Goal: Communication & Community: Share content

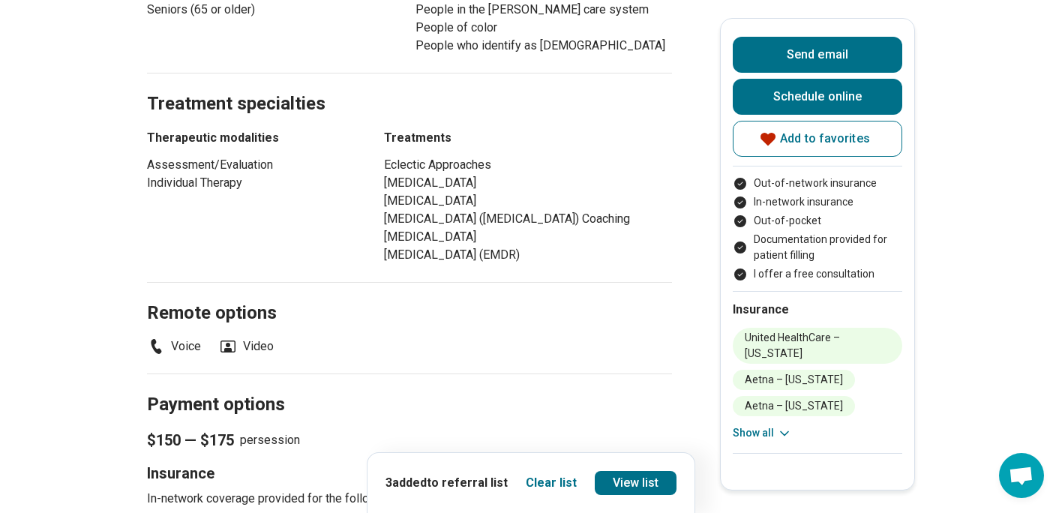
scroll to position [851, 0]
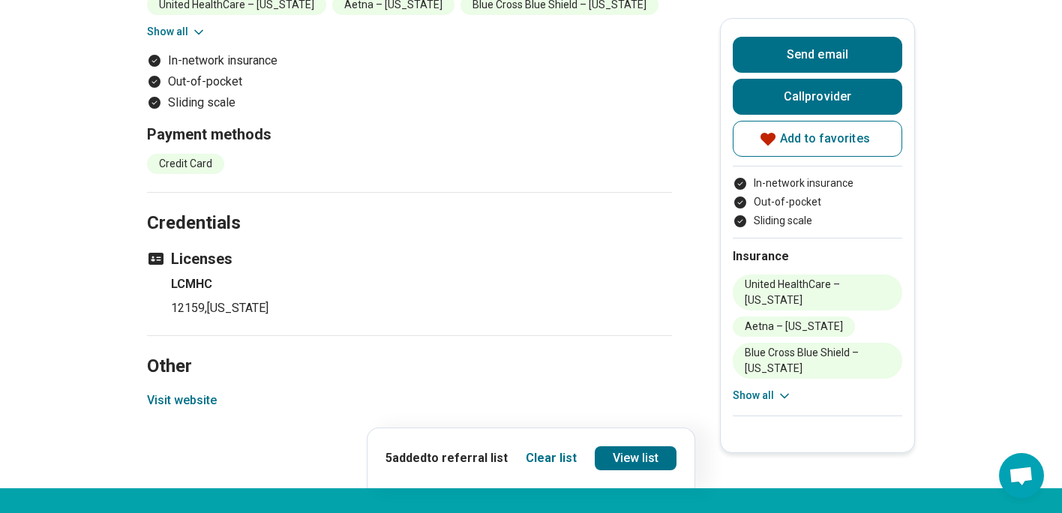
scroll to position [916, 0]
click at [651, 470] on link "View list" at bounding box center [639, 458] width 83 height 24
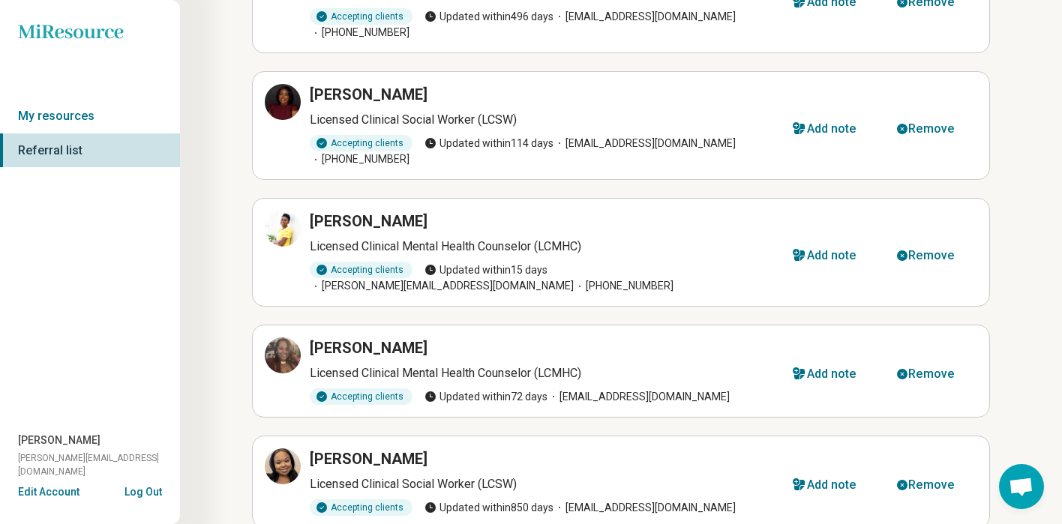
scroll to position [773, 0]
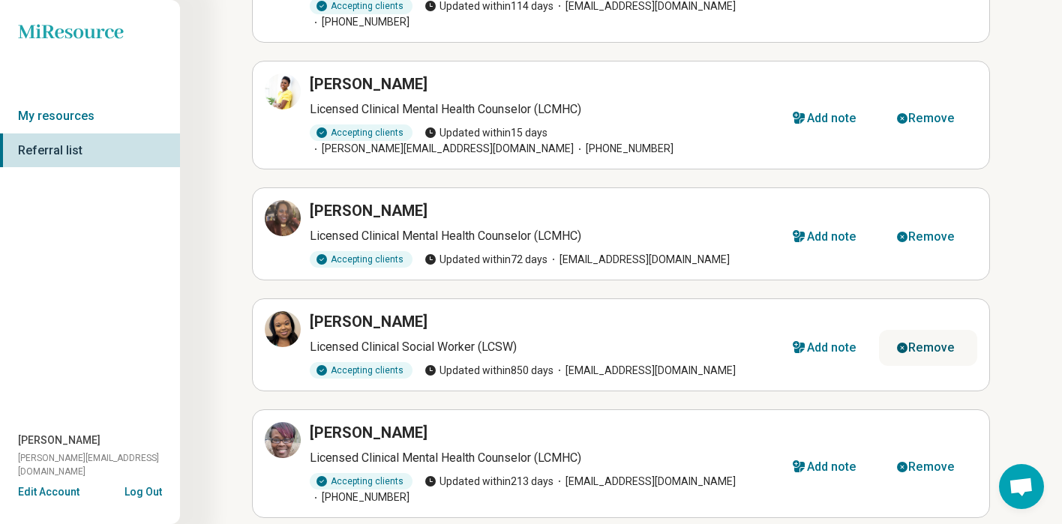
click at [941, 342] on div "Remove" at bounding box center [931, 348] width 46 height 12
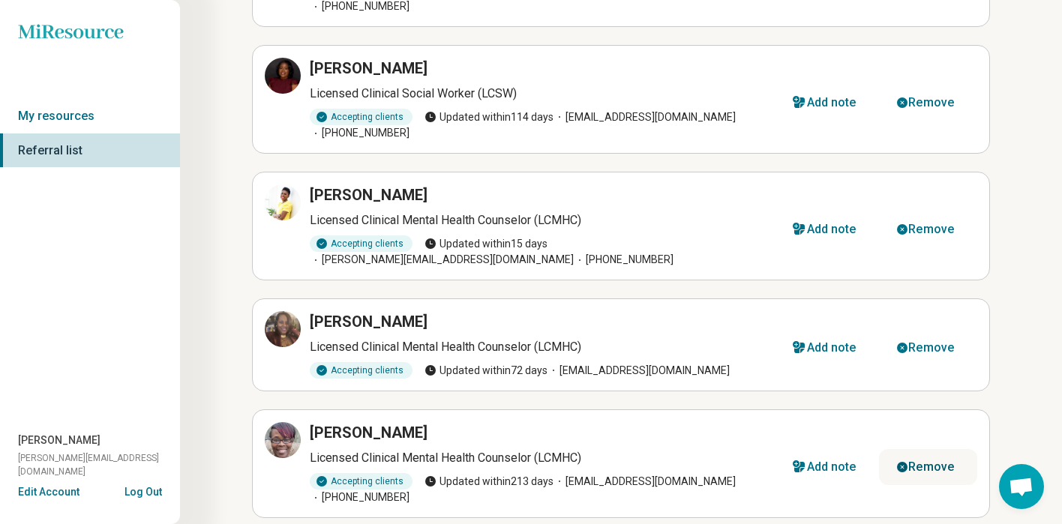
click at [972, 449] on button "Remove" at bounding box center [928, 467] width 98 height 36
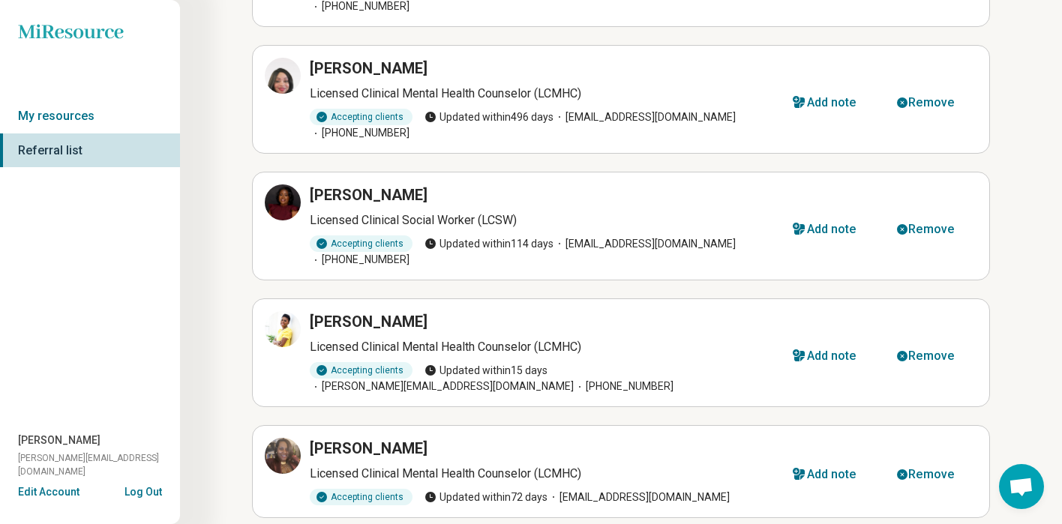
scroll to position [0, 0]
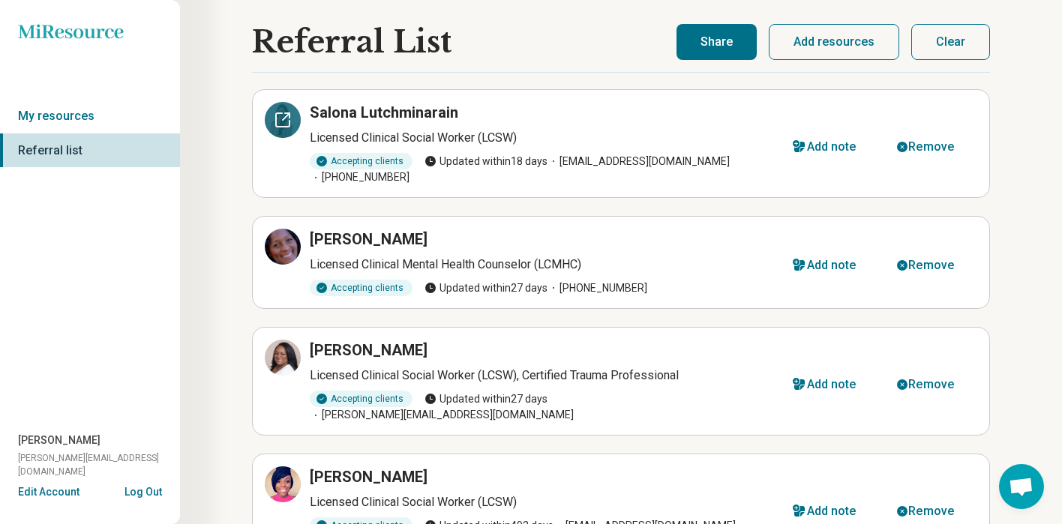
click at [276, 125] on icon at bounding box center [283, 120] width 14 height 14
click at [293, 103] on div at bounding box center [283, 120] width 36 height 36
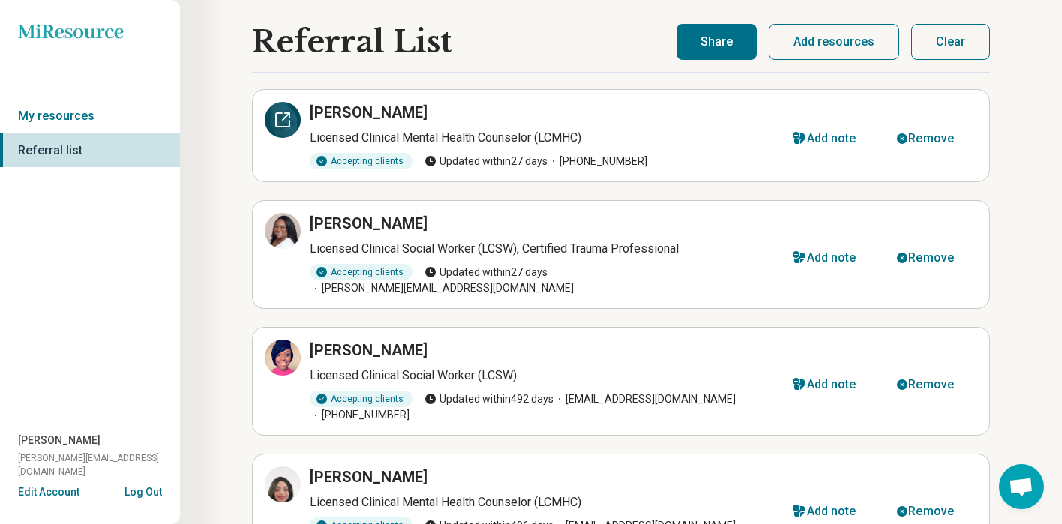
click at [278, 122] on icon at bounding box center [283, 120] width 18 height 18
click at [945, 142] on div "Remove" at bounding box center [931, 139] width 46 height 12
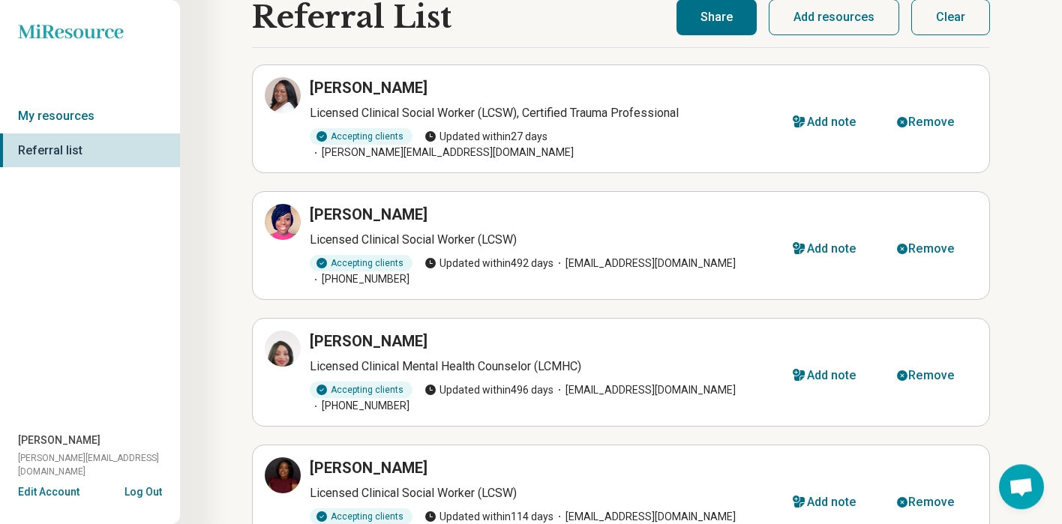
scroll to position [48, 0]
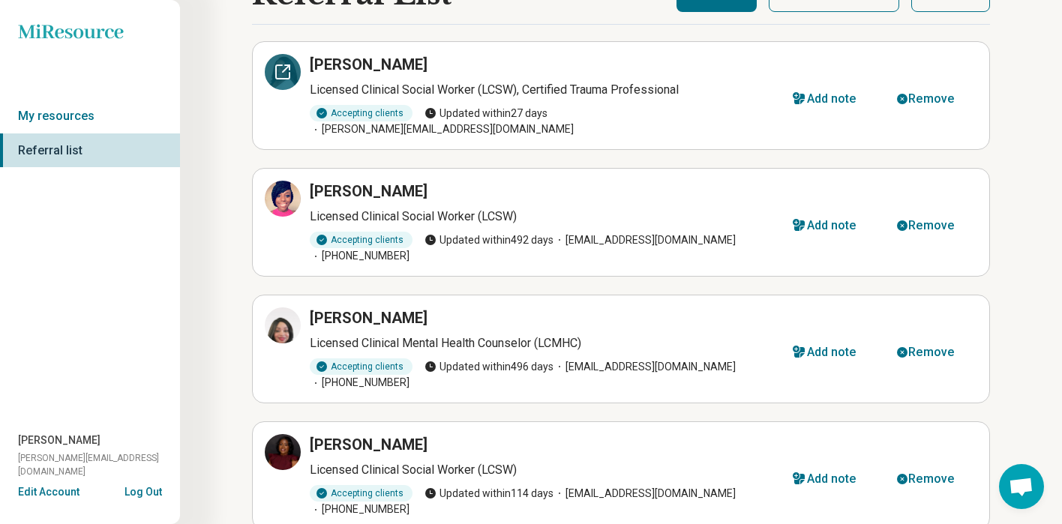
click at [283, 83] on div at bounding box center [283, 72] width 36 height 36
click at [287, 194] on div at bounding box center [283, 199] width 36 height 36
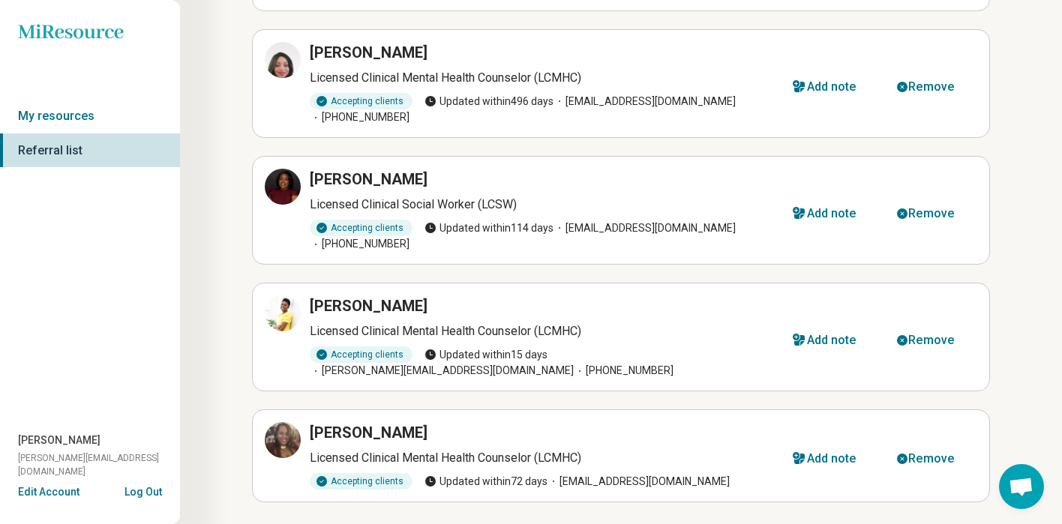
scroll to position [0, 0]
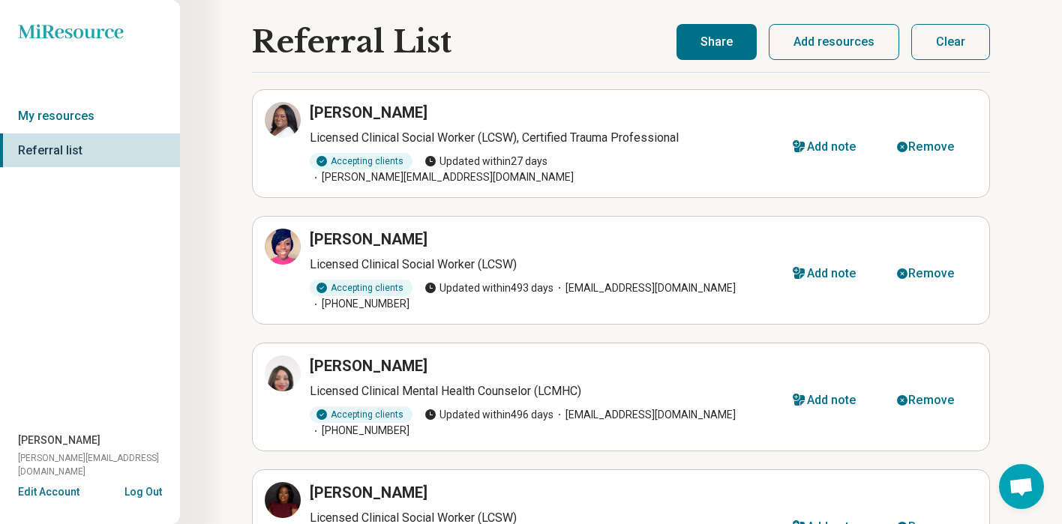
click at [720, 56] on button "Share" at bounding box center [717, 42] width 80 height 36
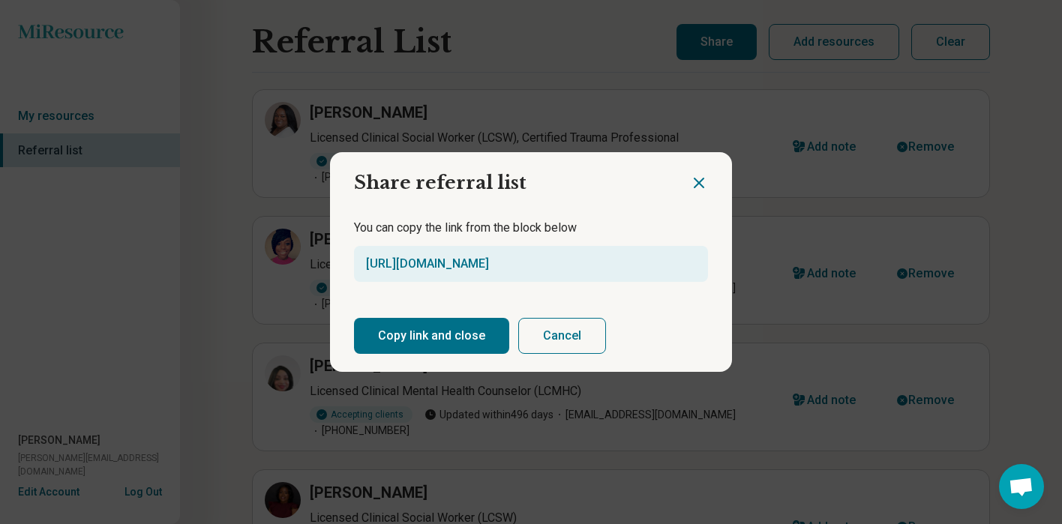
click at [431, 339] on button "Copy link and close" at bounding box center [431, 336] width 155 height 36
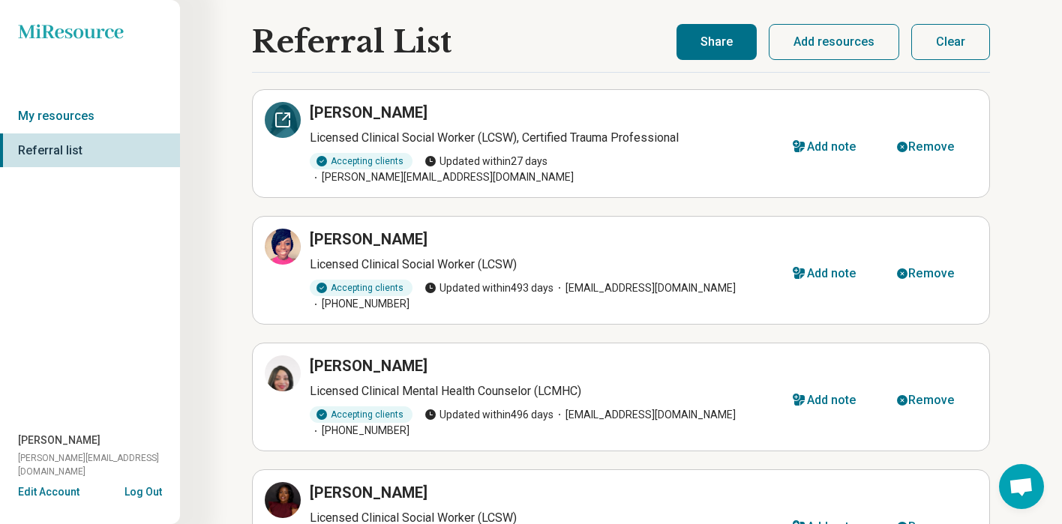
click at [284, 132] on div at bounding box center [283, 120] width 36 height 36
click at [286, 238] on icon at bounding box center [283, 247] width 18 height 18
click at [299, 367] on div at bounding box center [283, 374] width 36 height 36
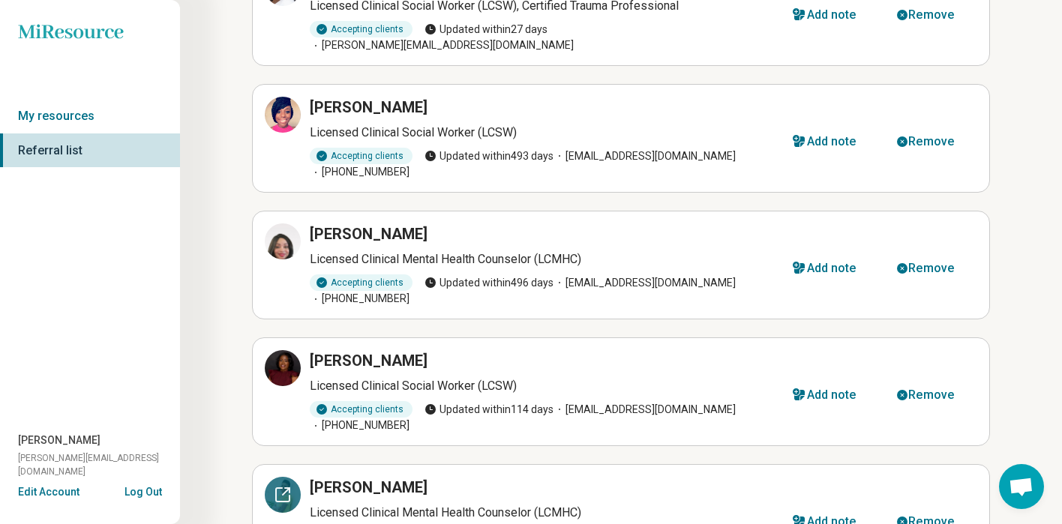
scroll to position [264, 0]
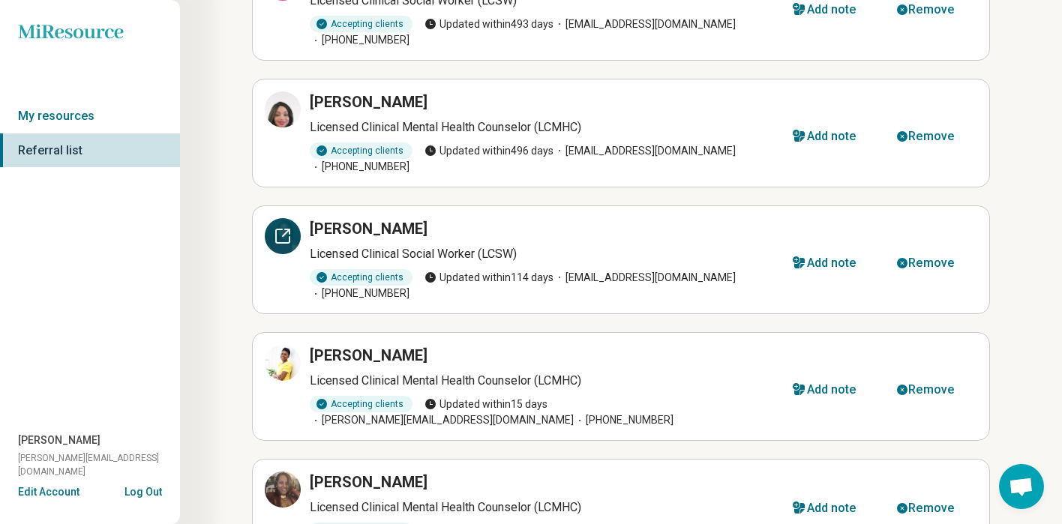
click at [294, 223] on div at bounding box center [283, 236] width 36 height 36
click at [281, 345] on div at bounding box center [283, 363] width 36 height 36
click at [274, 472] on div at bounding box center [283, 490] width 36 height 36
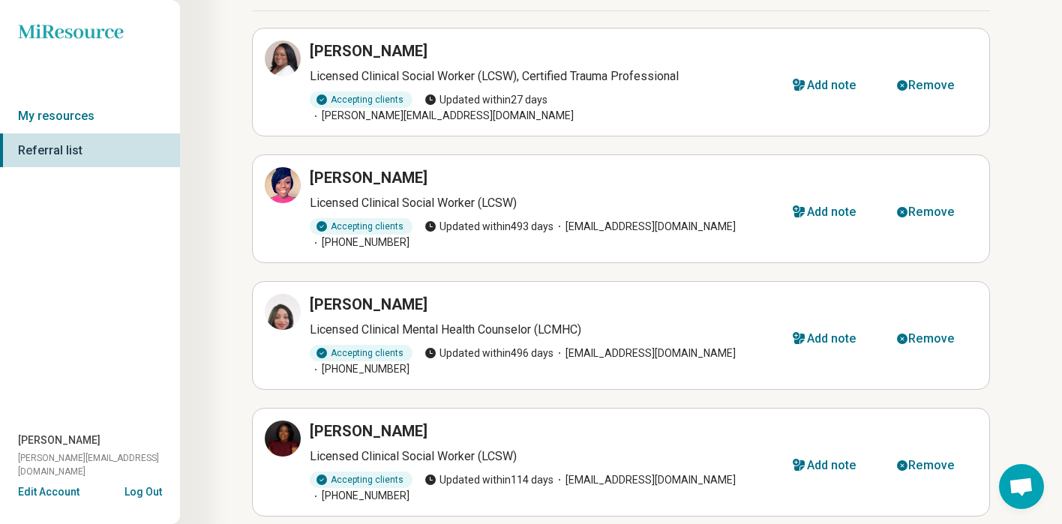
scroll to position [0, 0]
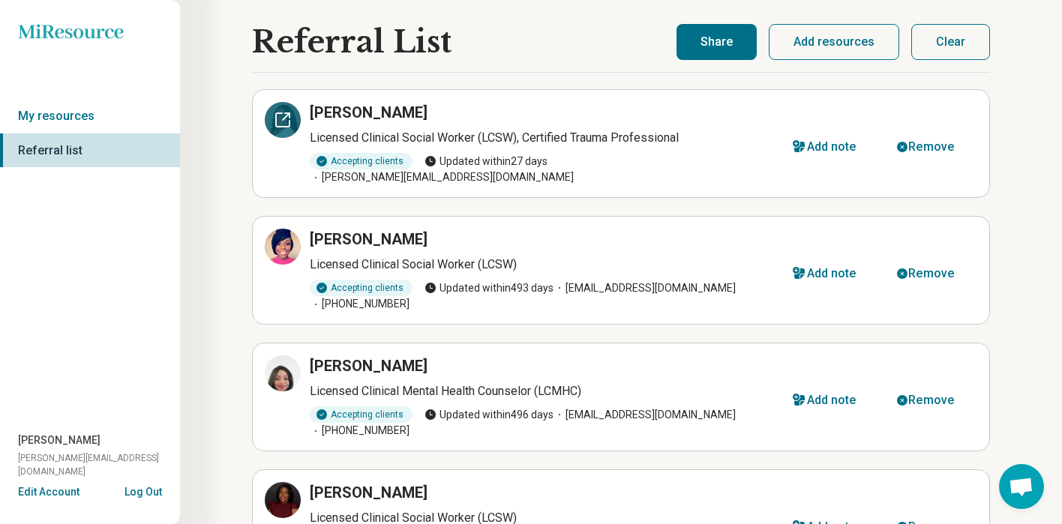
click at [281, 134] on div at bounding box center [283, 120] width 36 height 36
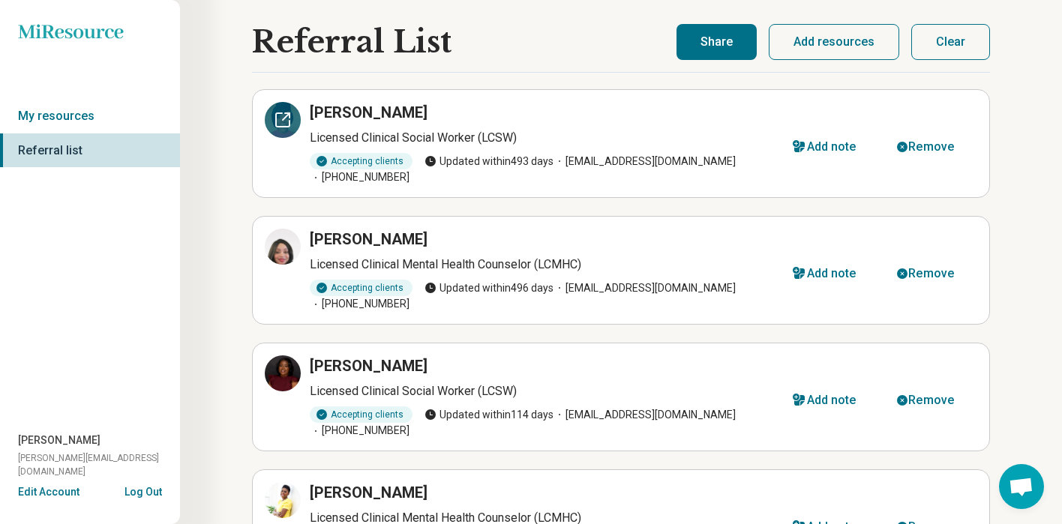
click at [281, 134] on div at bounding box center [283, 120] width 36 height 36
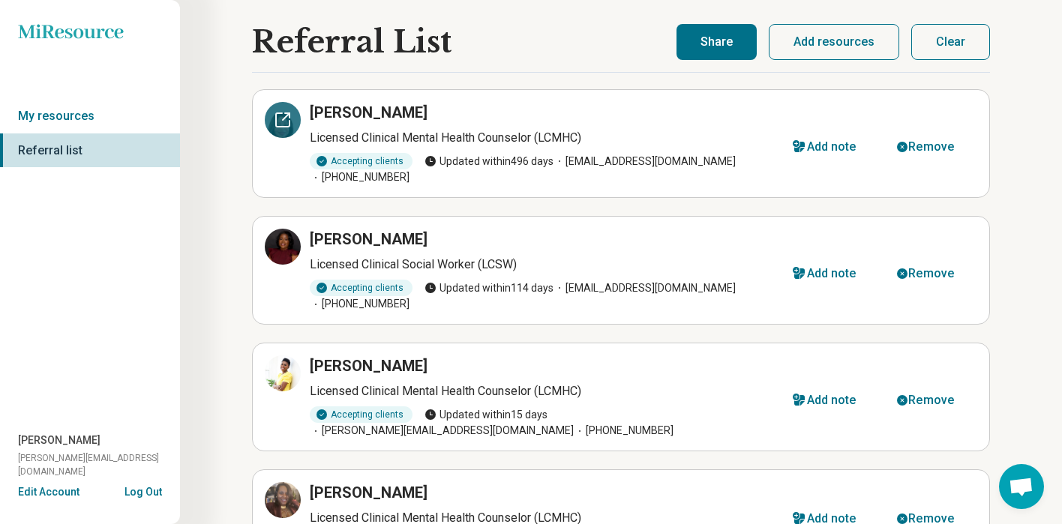
click at [281, 127] on icon at bounding box center [283, 120] width 14 height 14
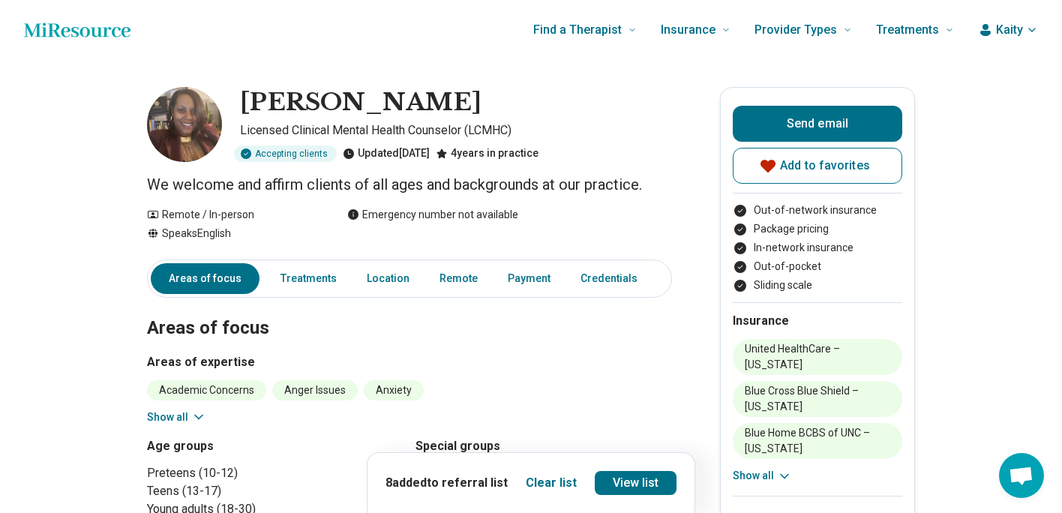
click at [98, 36] on icon "Home page" at bounding box center [77, 30] width 107 height 30
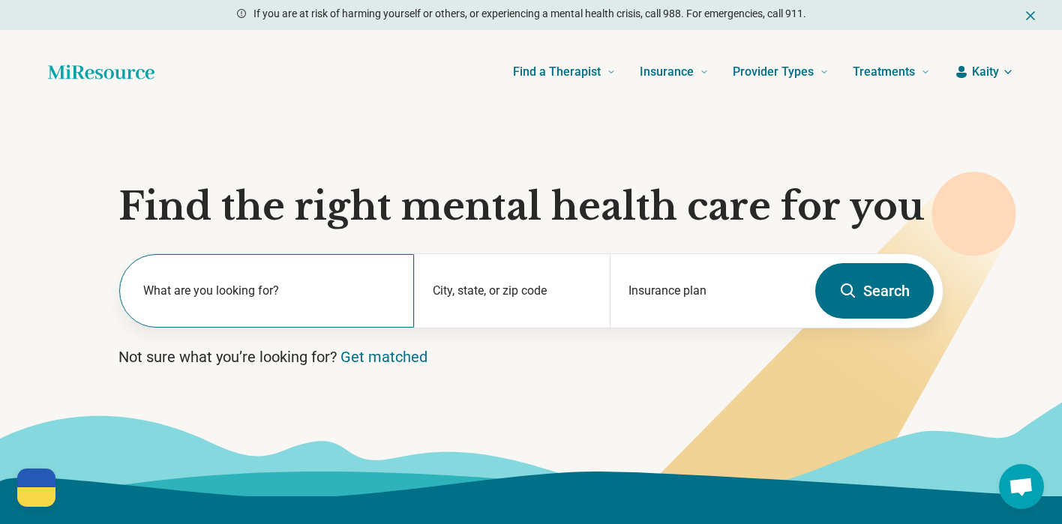
click at [332, 299] on label "What are you looking for?" at bounding box center [269, 291] width 253 height 18
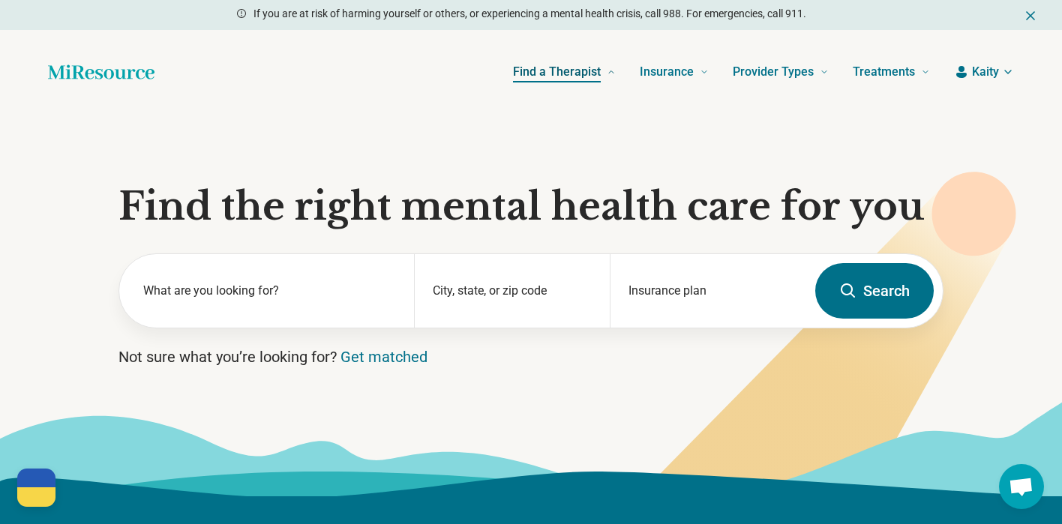
click at [612, 69] on icon at bounding box center [611, 72] width 9 height 9
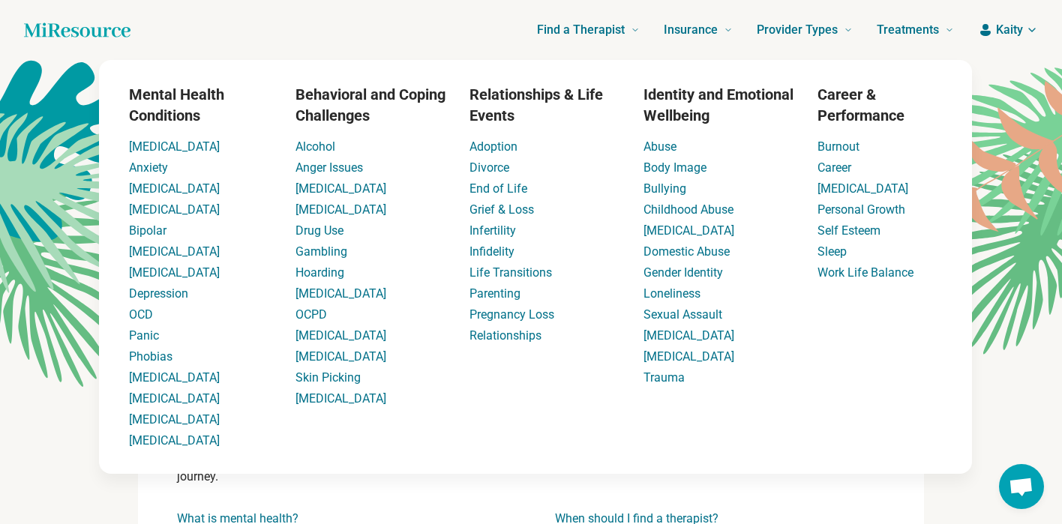
click at [245, 39] on div "Find a Therapist Mental Health Conditions [MEDICAL_DATA] Anxiety [MEDICAL_DATA]…" at bounding box center [555, 30] width 800 height 60
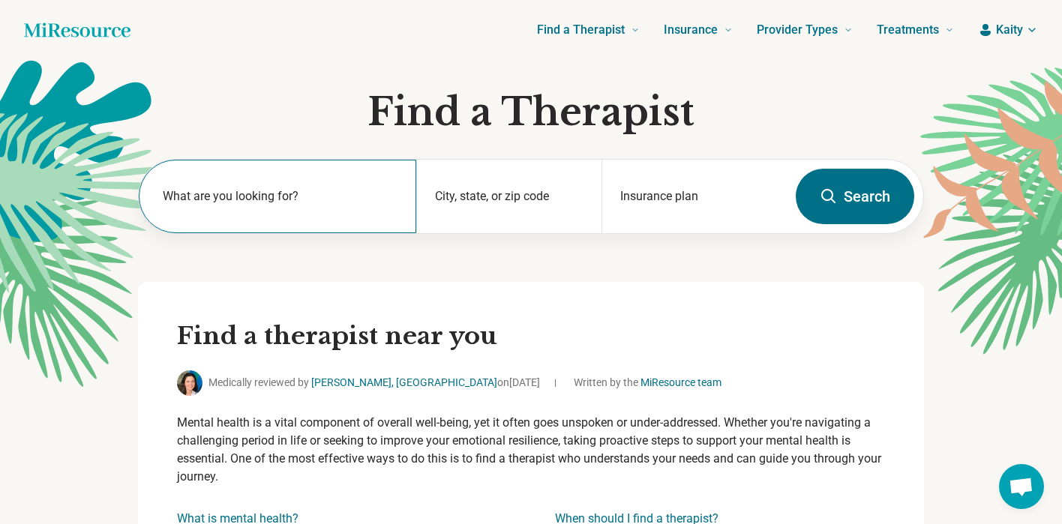
click at [249, 200] on label "What are you looking for?" at bounding box center [281, 197] width 236 height 18
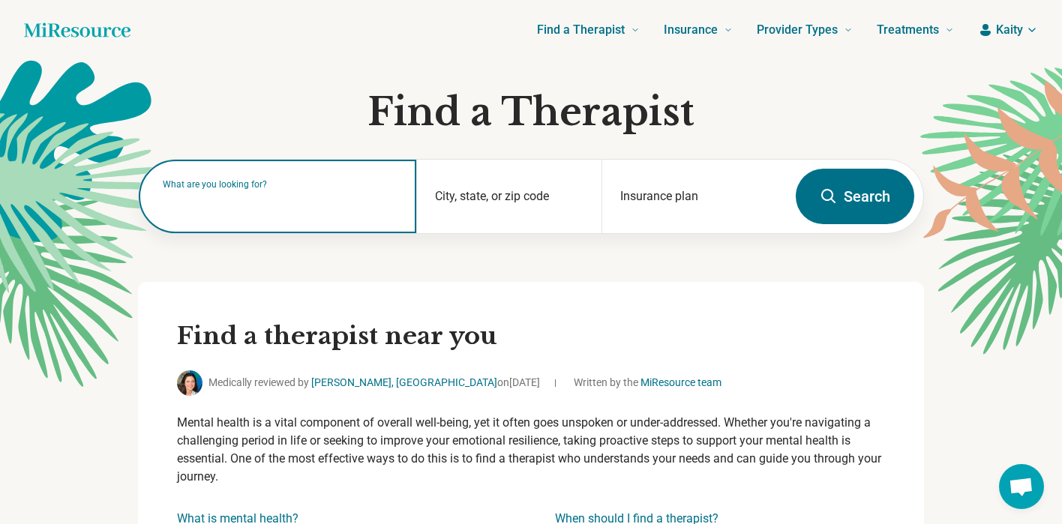
paste input "**********"
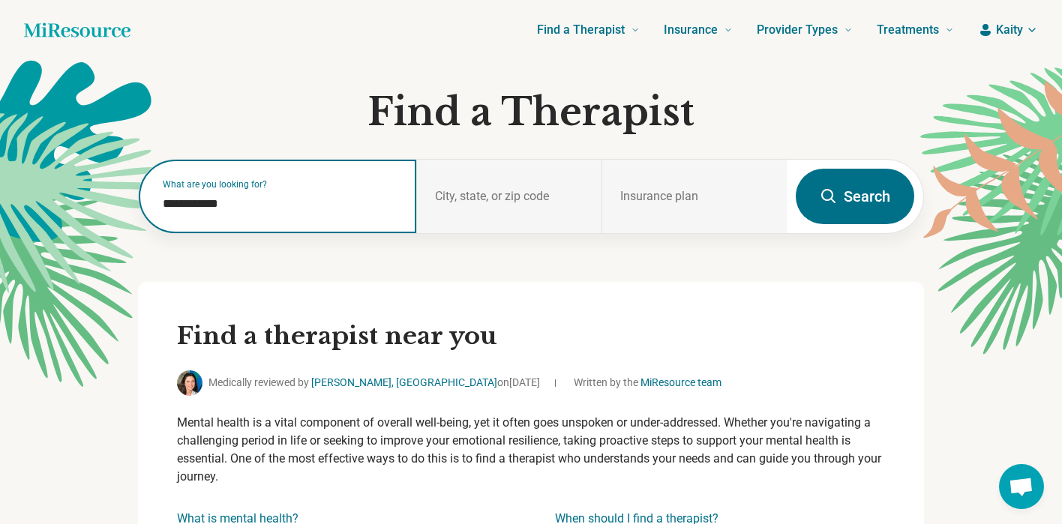
type input "**********"
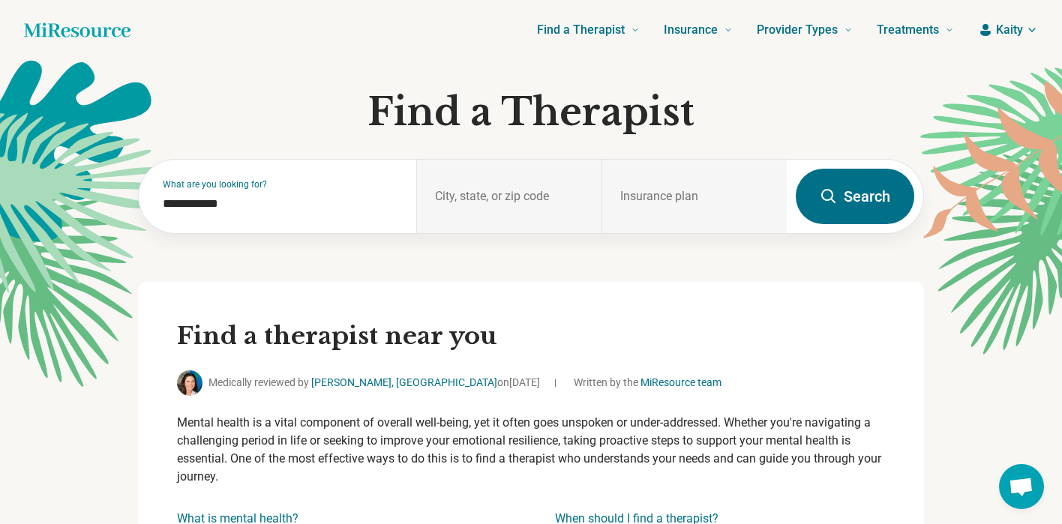
click at [889, 192] on button "Search" at bounding box center [855, 197] width 119 height 56
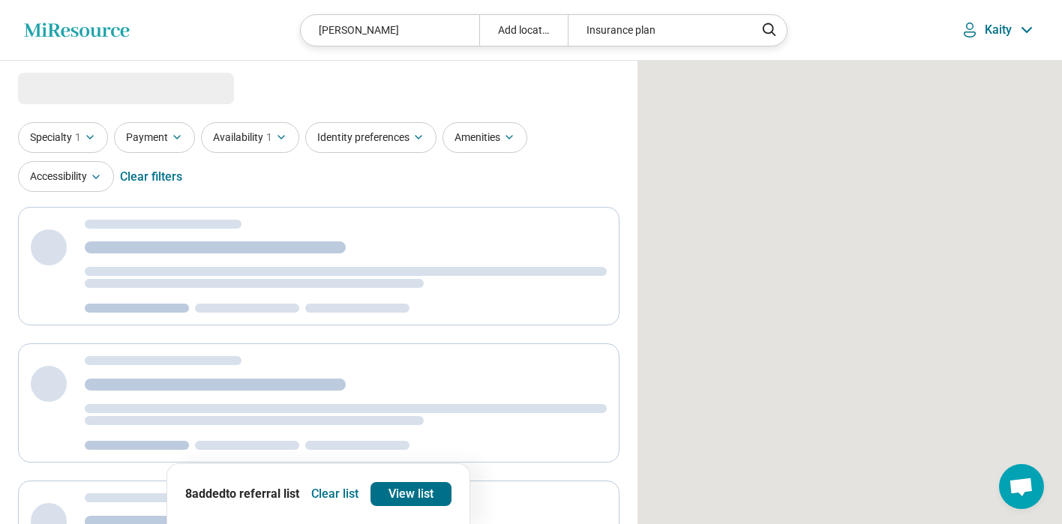
select select "***"
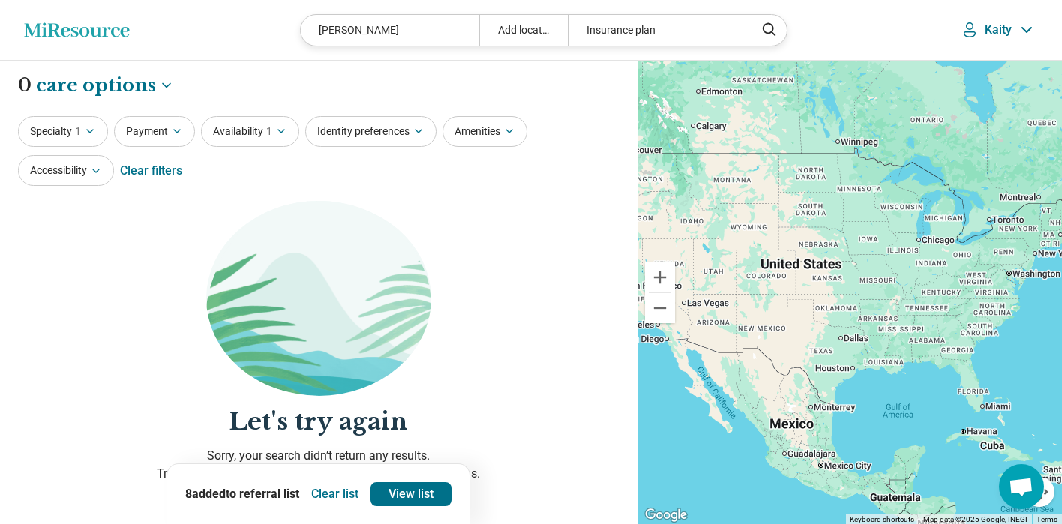
click at [386, 27] on div "DeJuan Lundy" at bounding box center [390, 30] width 178 height 31
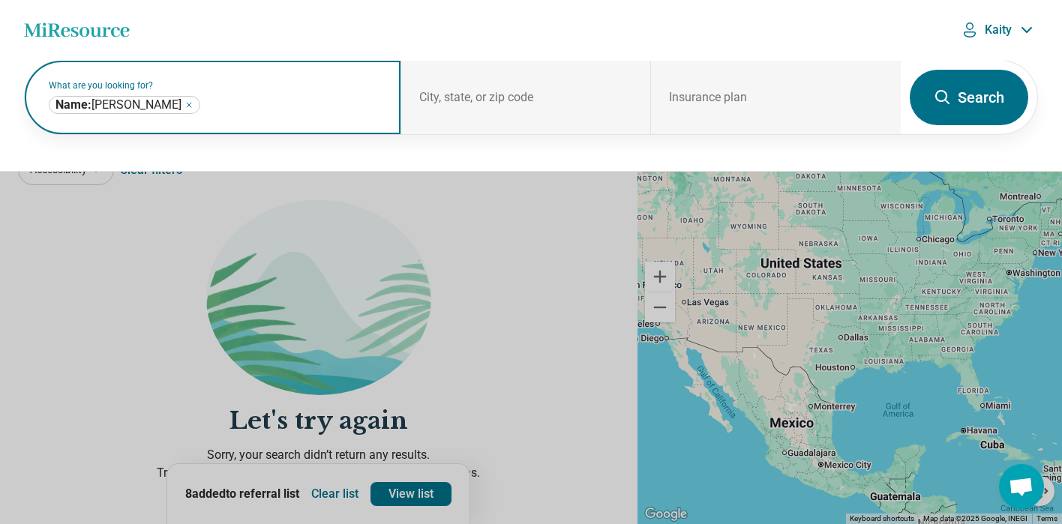
click at [185, 103] on icon "Remove" at bounding box center [189, 105] width 9 height 9
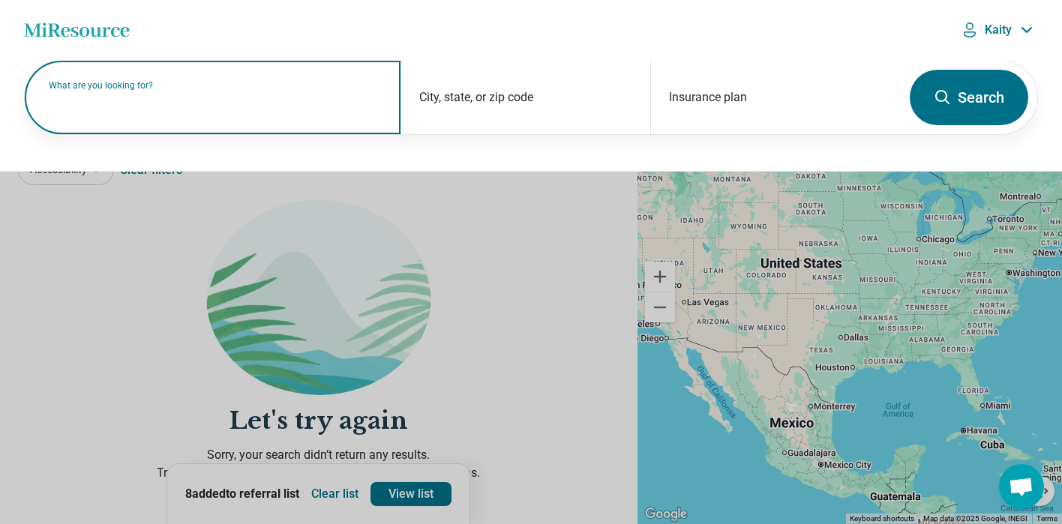
click at [110, 90] on label "What are you looking for?" at bounding box center [216, 85] width 334 height 9
paste input "**********"
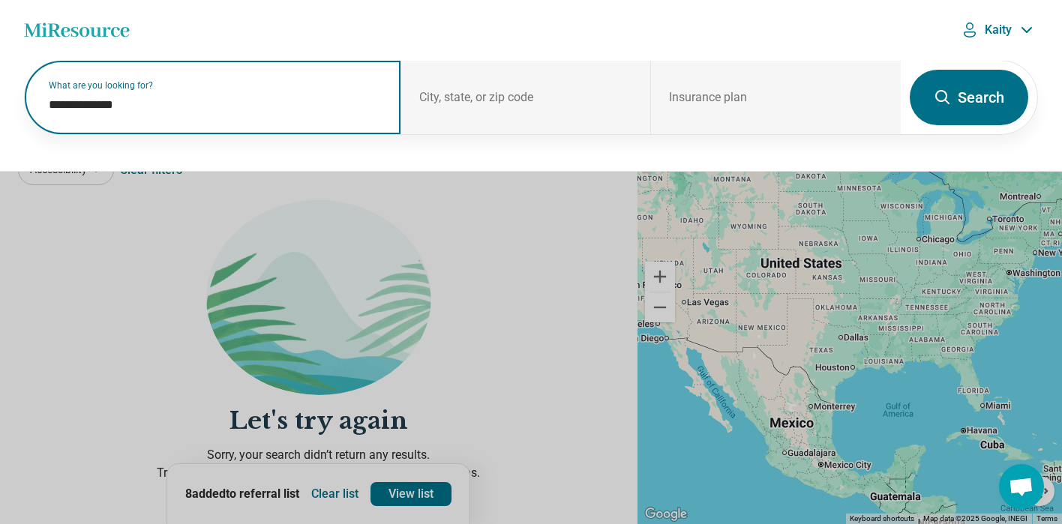
type input "**********"
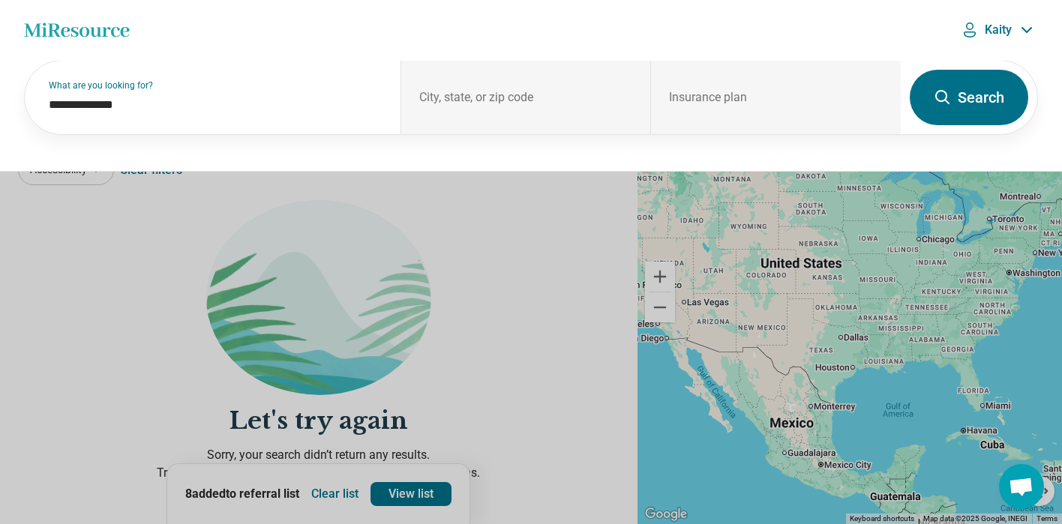
click at [944, 104] on icon at bounding box center [943, 98] width 18 height 18
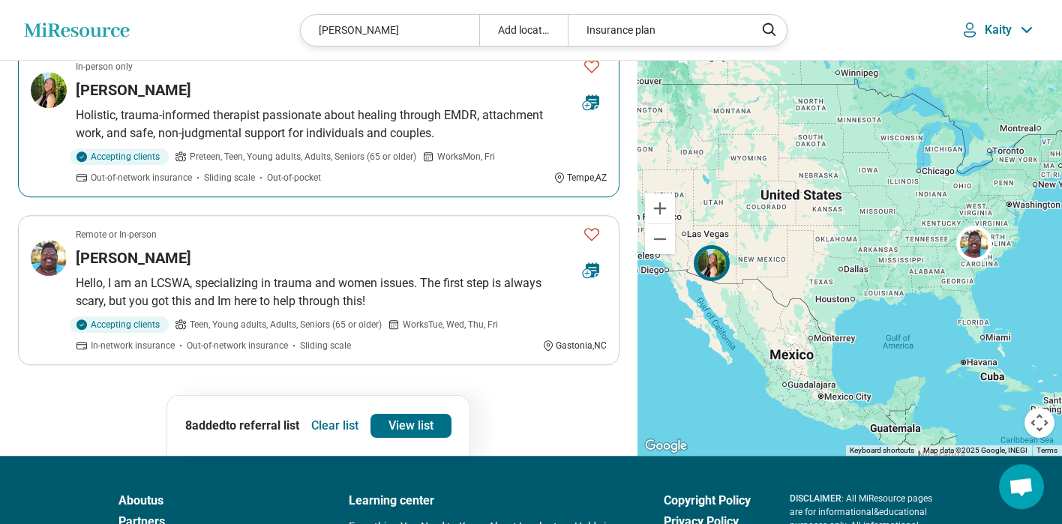
scroll to position [336, 0]
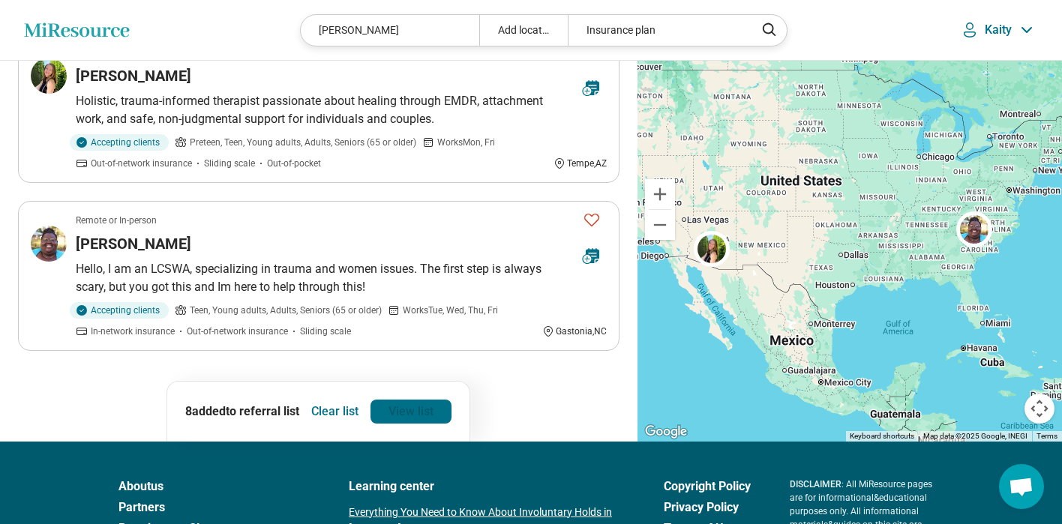
click at [397, 414] on link "View list" at bounding box center [411, 412] width 81 height 24
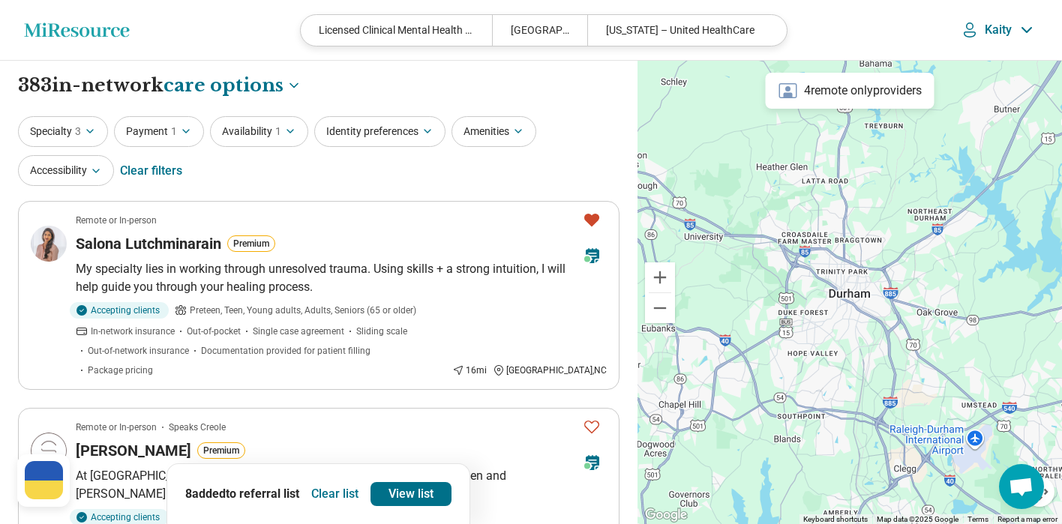
select select "***"
click at [407, 140] on button "Identity preferences" at bounding box center [379, 131] width 131 height 31
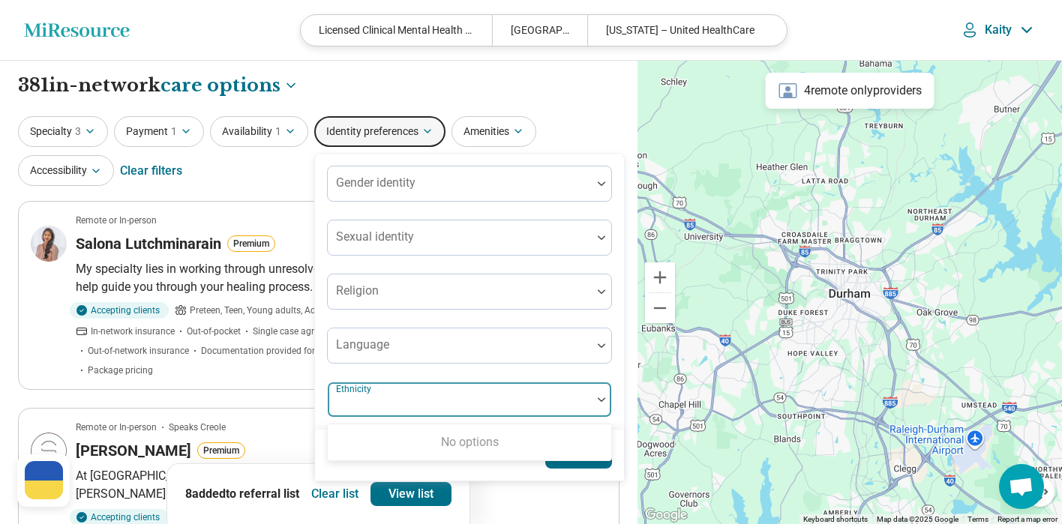
click at [388, 408] on div at bounding box center [460, 405] width 252 height 21
click at [590, 402] on div at bounding box center [460, 399] width 264 height 33
click at [600, 203] on div "Gender identity Sexual identity Religion Language Use Up and Down to choose opt…" at bounding box center [469, 292] width 285 height 252
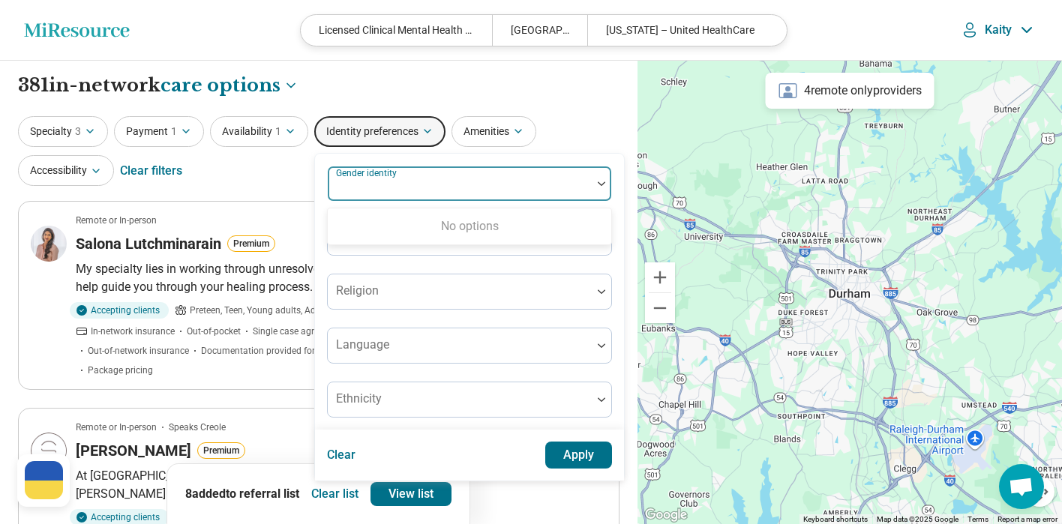
click at [599, 191] on div at bounding box center [602, 184] width 20 height 35
click at [568, 190] on div at bounding box center [460, 189] width 252 height 21
click at [511, 276] on div at bounding box center [460, 291] width 264 height 33
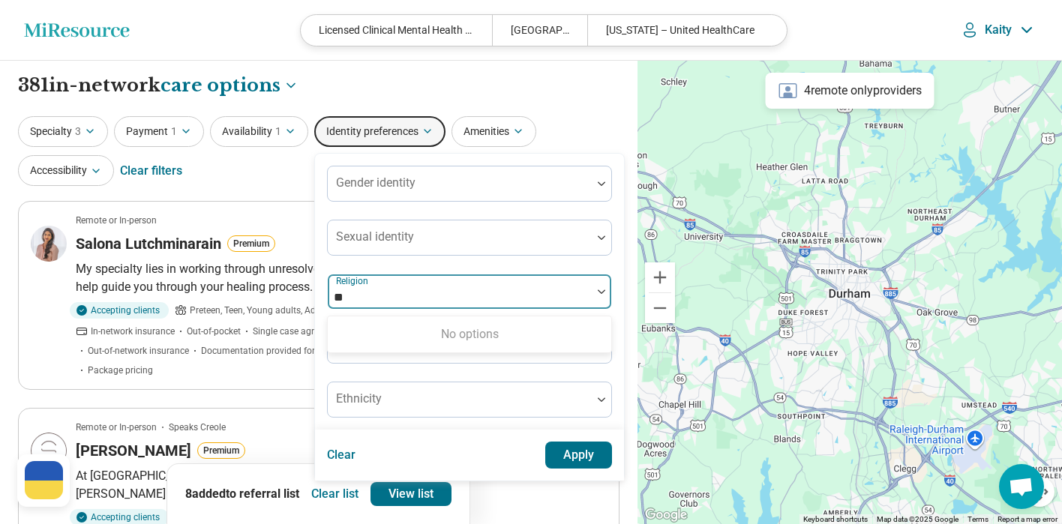
type input "*"
click at [489, 377] on div "Gender identity Sexual identity Use Up and Down to choose options, press Enter …" at bounding box center [469, 292] width 285 height 252
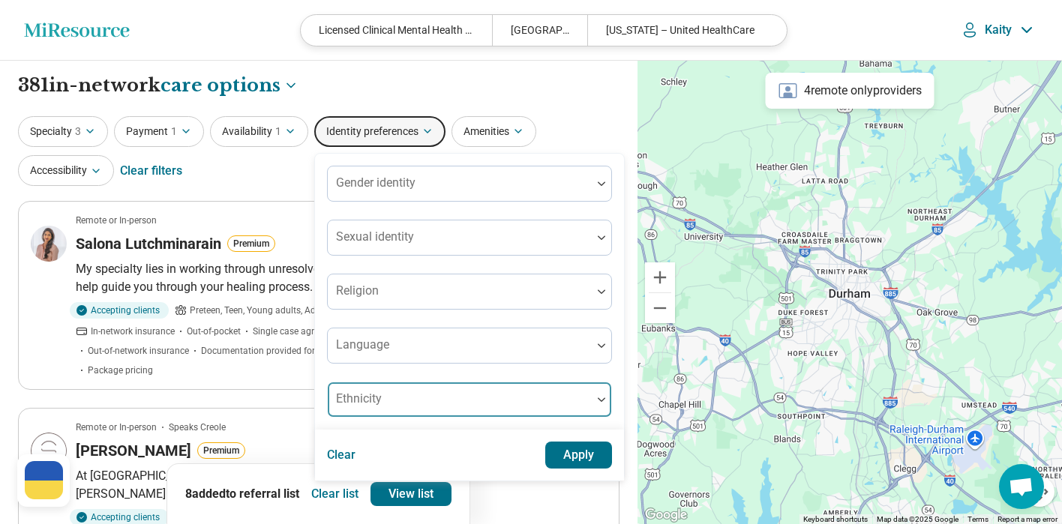
click at [465, 402] on div at bounding box center [460, 405] width 252 height 21
type input "*****"
click button "Apply" at bounding box center [579, 455] width 68 height 27
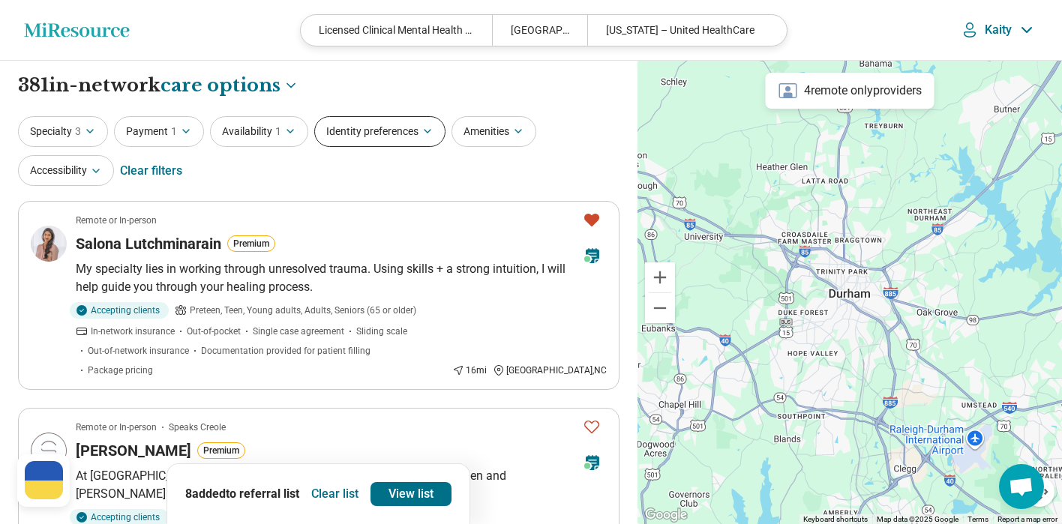
click at [383, 140] on button "Identity preferences" at bounding box center [379, 131] width 131 height 31
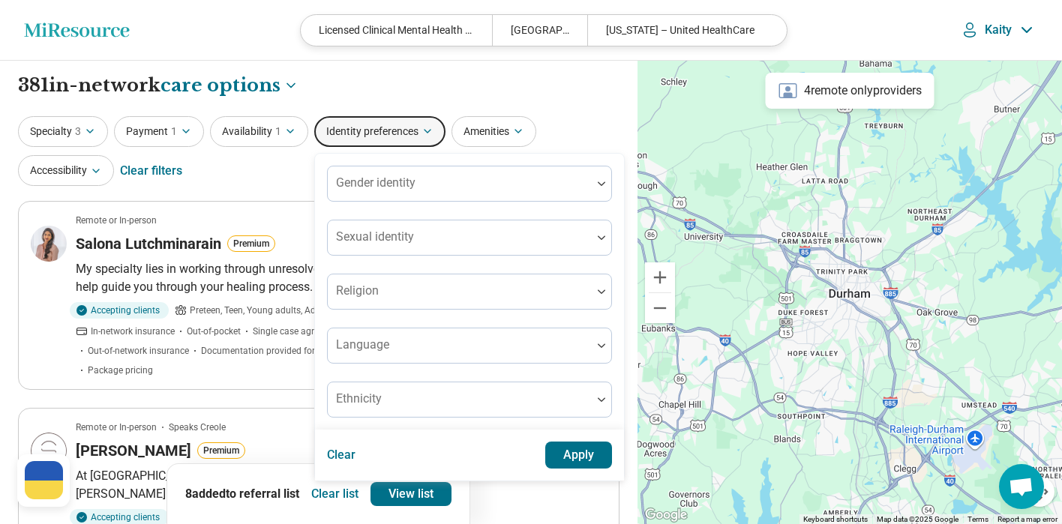
click at [572, 116] on div "Specialty 3 Payment 1 Availability 1 Identity preferences Gender identity Sexua…" at bounding box center [319, 152] width 602 height 73
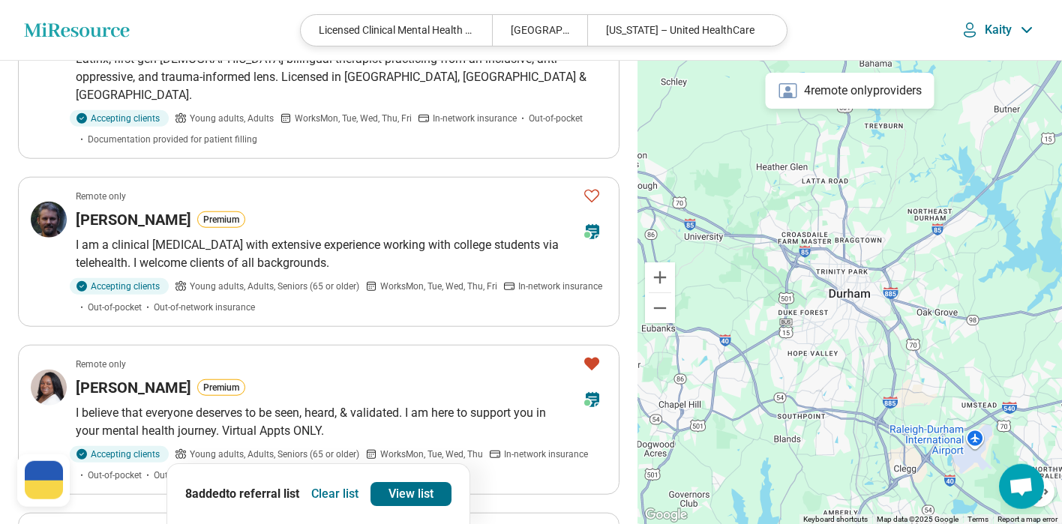
scroll to position [1356, 0]
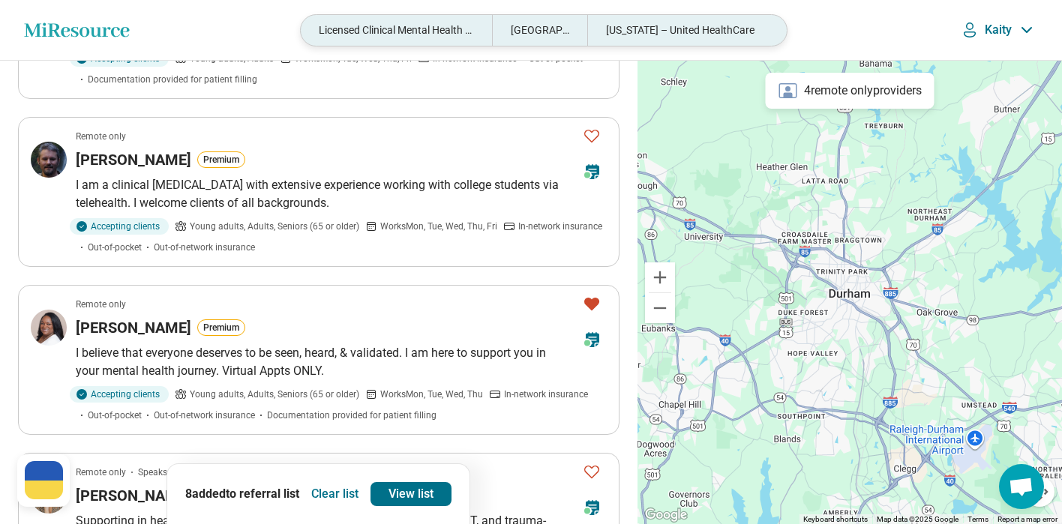
click at [710, 32] on div "North Carolina – United HealthCare" at bounding box center [682, 30] width 191 height 31
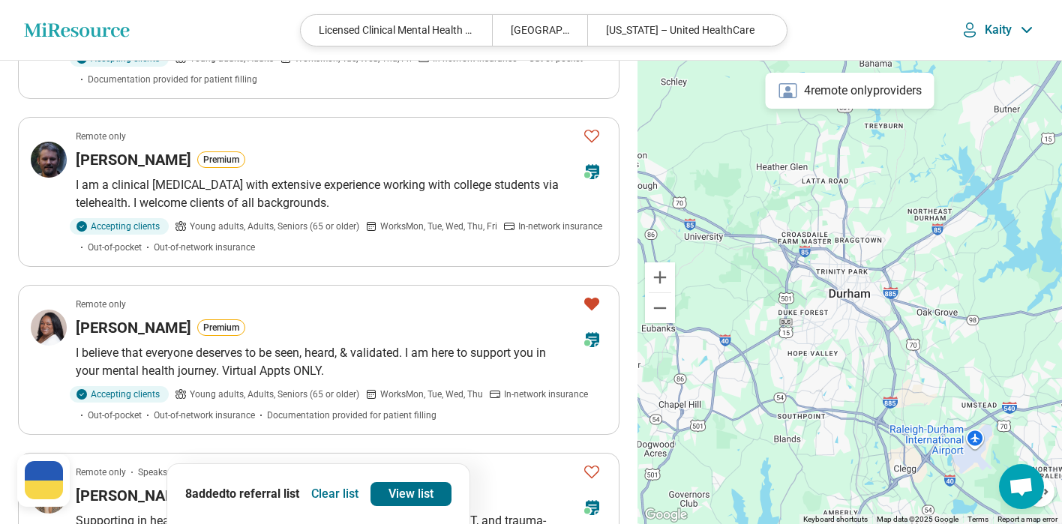
scroll to position [1355, 0]
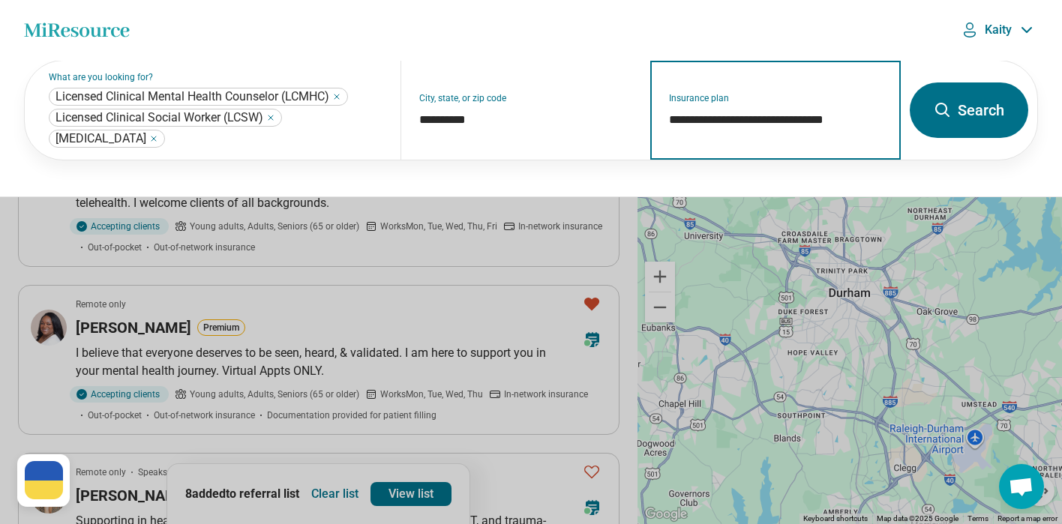
click at [806, 126] on input "**********" at bounding box center [776, 120] width 214 height 18
drag, startPoint x: 863, startPoint y: 122, endPoint x: 711, endPoint y: 119, distance: 151.5
click at [688, 124] on input "**********" at bounding box center [776, 120] width 214 height 18
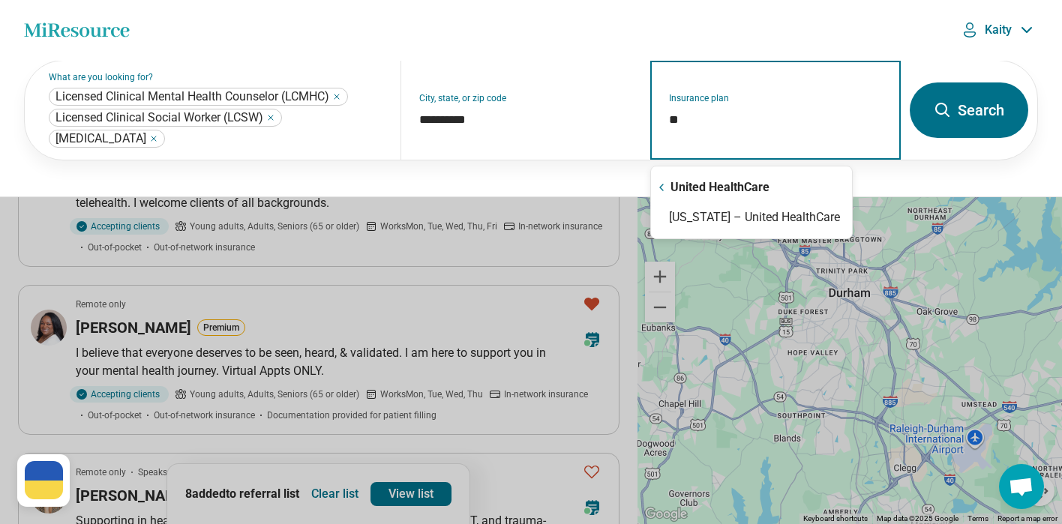
type input "*"
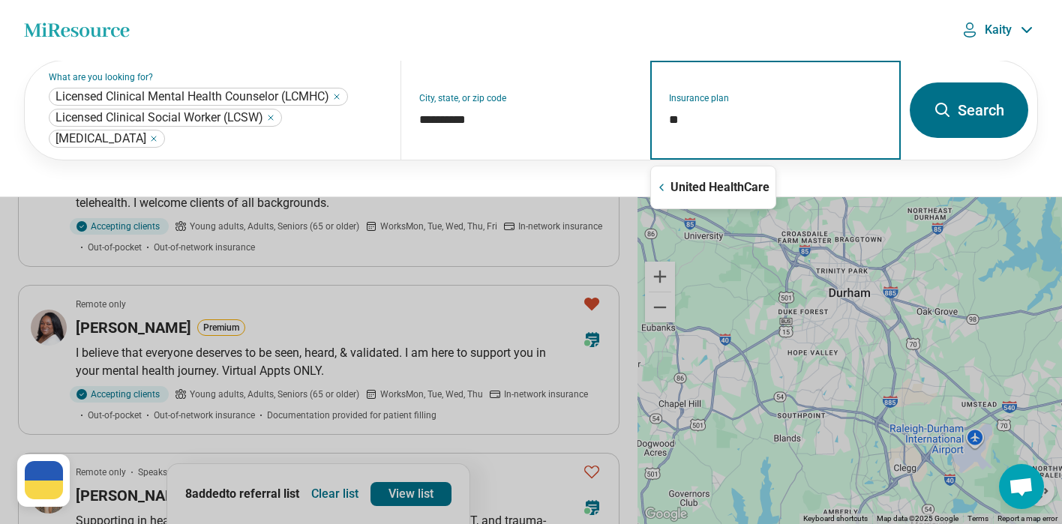
type input "*"
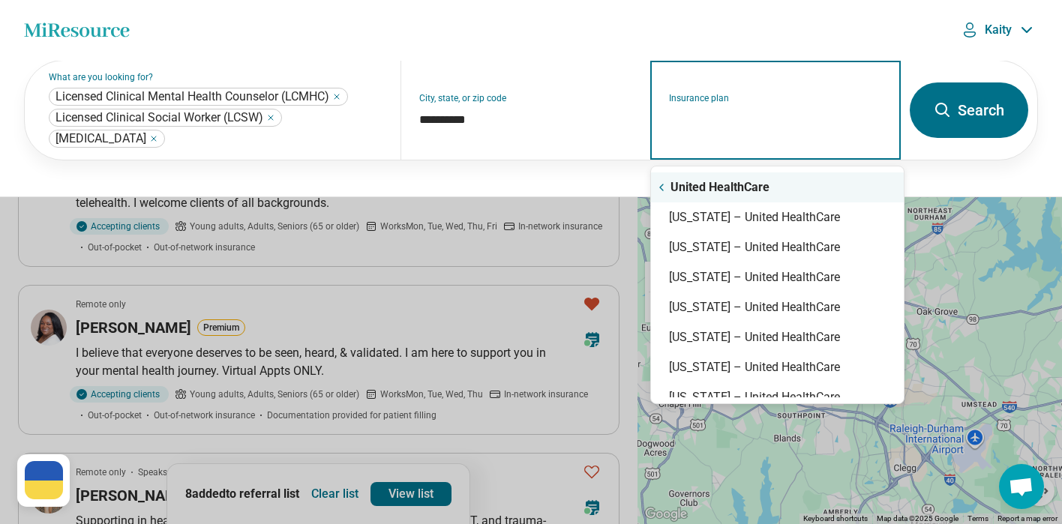
click at [660, 191] on icon "Suggestions" at bounding box center [662, 188] width 12 height 12
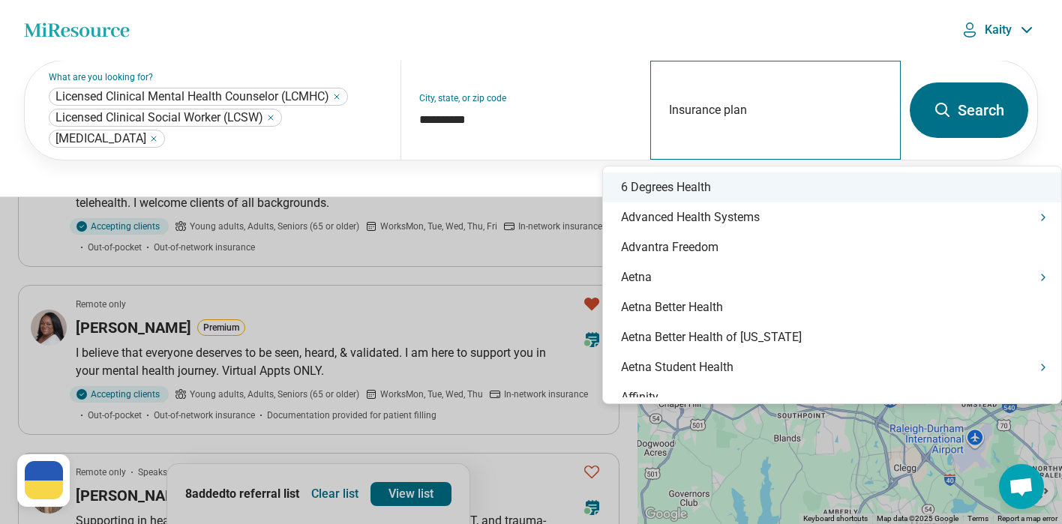
click at [798, 104] on div "Insurance plan" at bounding box center [775, 110] width 251 height 99
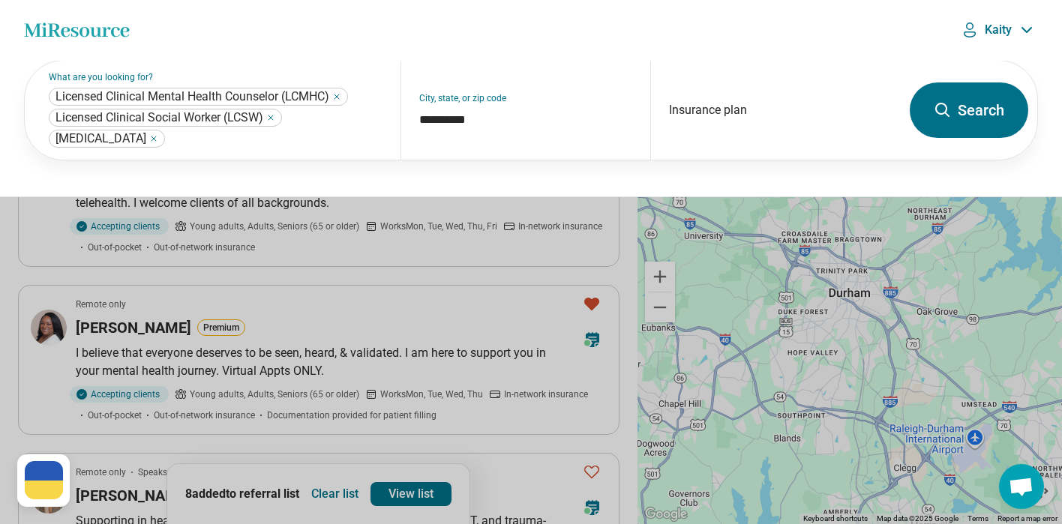
click at [797, 44] on header "Miresource logo Licensed Clinical Mental Health Counselor (LCMHC), Licensed Cli…" at bounding box center [531, 30] width 1062 height 61
click at [759, 112] on div "Insurance plan" at bounding box center [775, 110] width 251 height 99
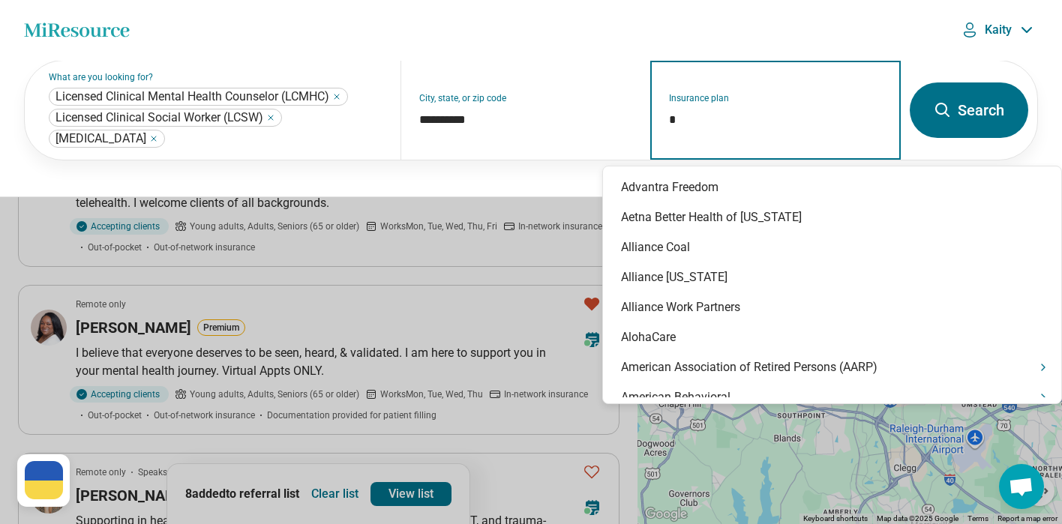
type input "**"
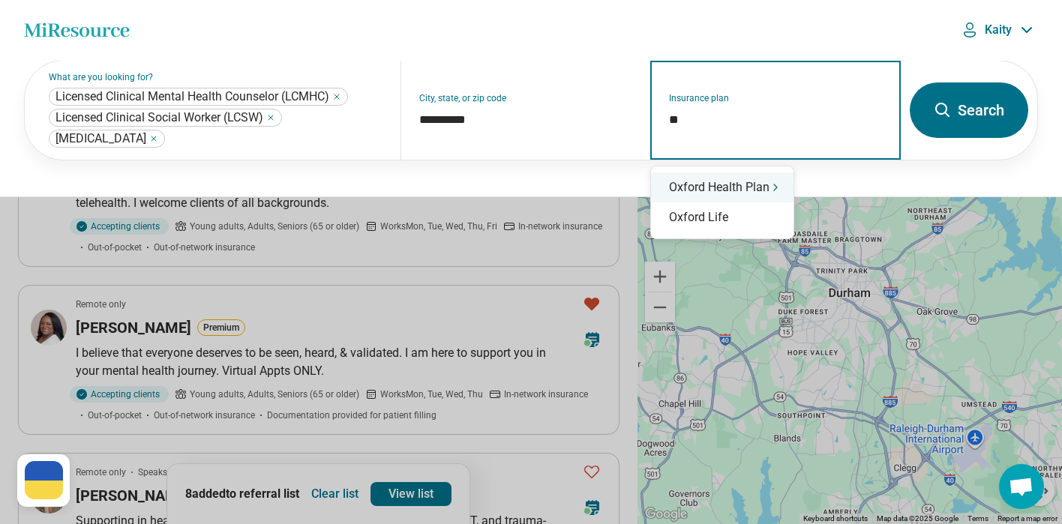
click at [754, 184] on div "Oxford Health Plan" at bounding box center [722, 188] width 143 height 30
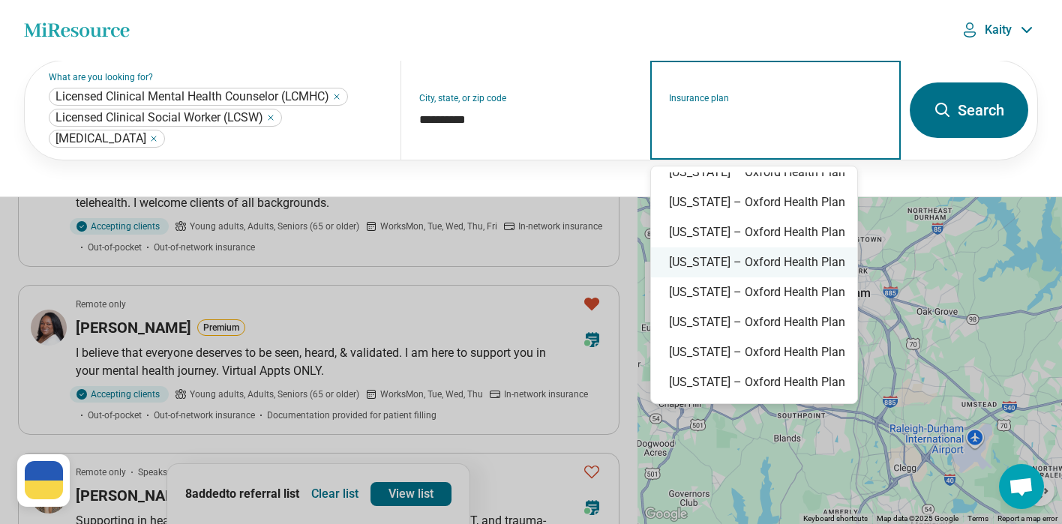
scroll to position [0, 0]
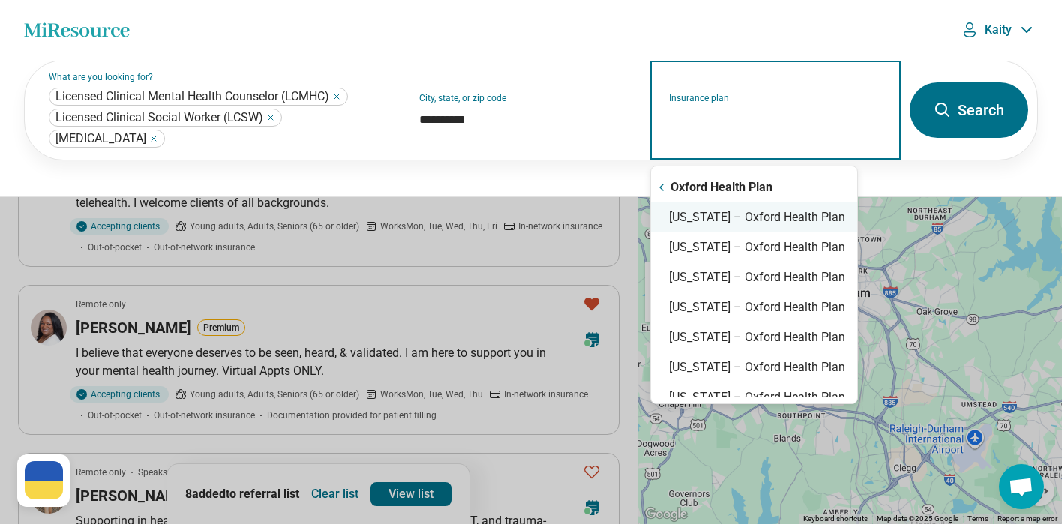
click at [827, 229] on div "North Carolina – Oxford Health Plan" at bounding box center [754, 218] width 206 height 30
type input "**********"
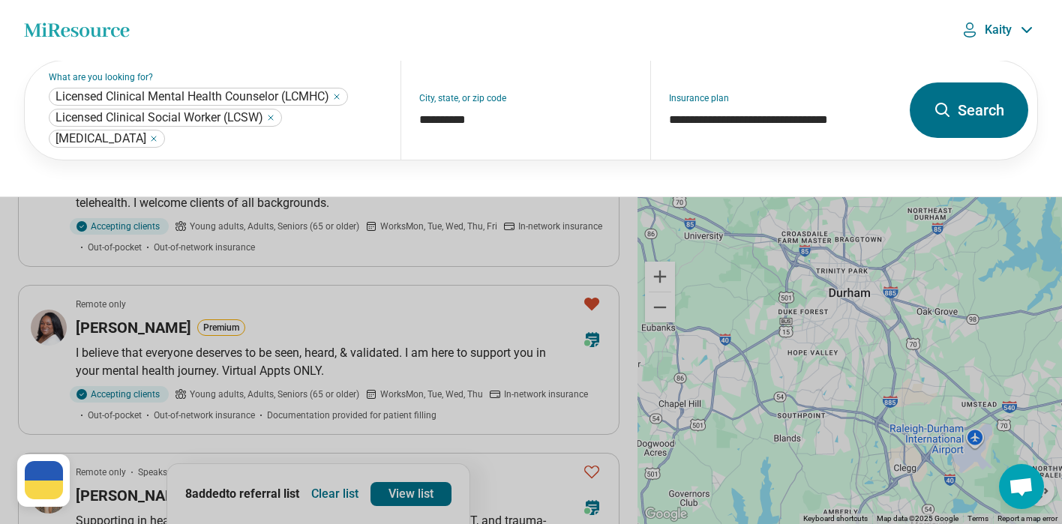
click at [989, 119] on button "Search" at bounding box center [969, 111] width 119 height 56
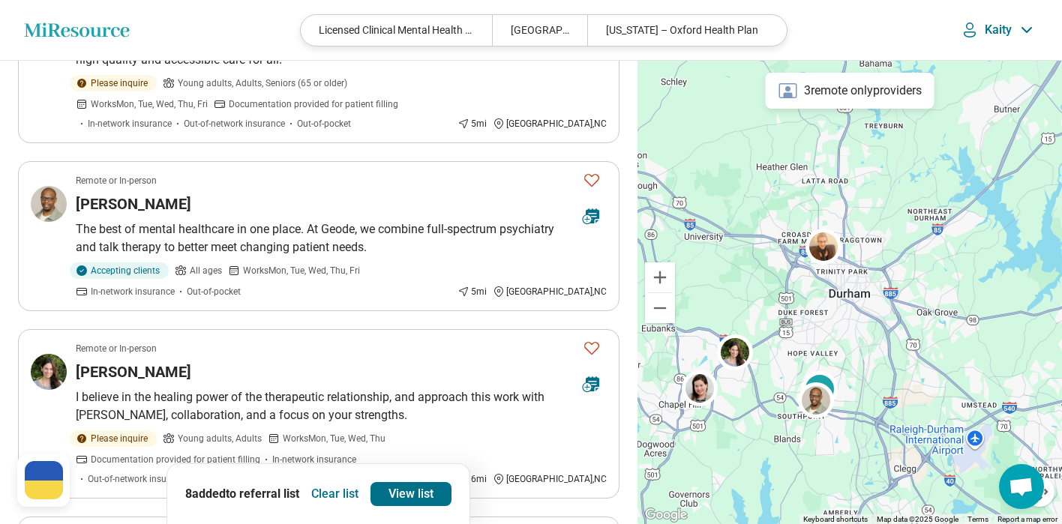
scroll to position [2256, 0]
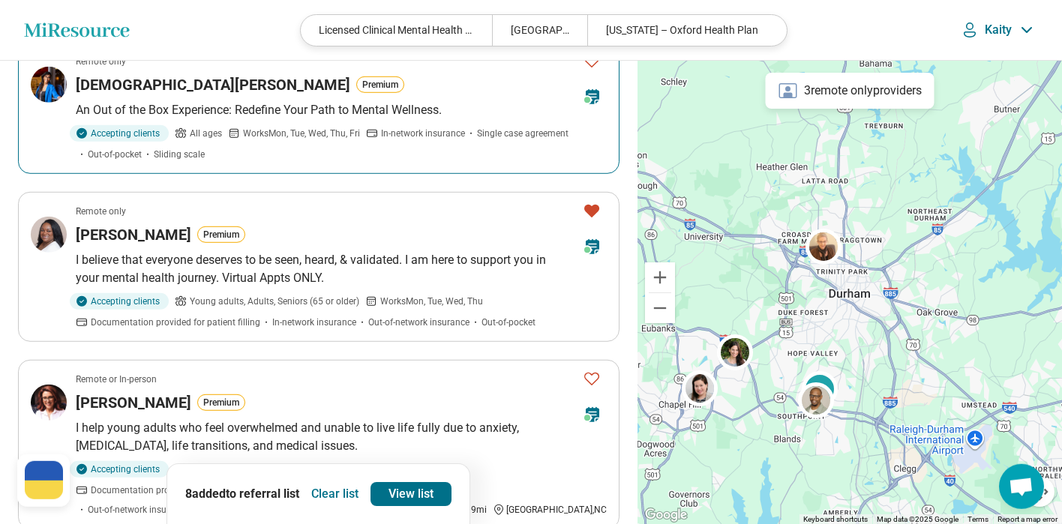
scroll to position [348, 0]
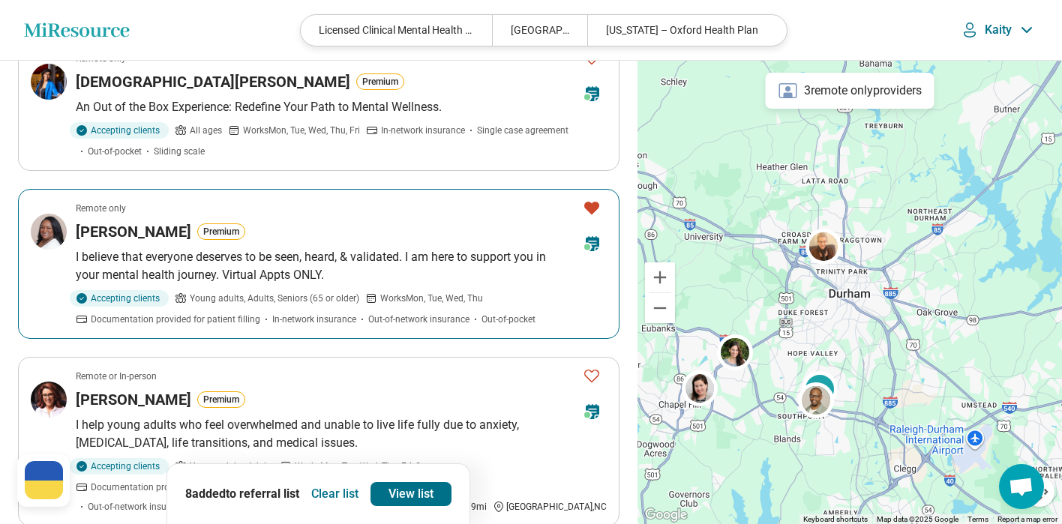
click at [53, 214] on img at bounding box center [49, 232] width 36 height 36
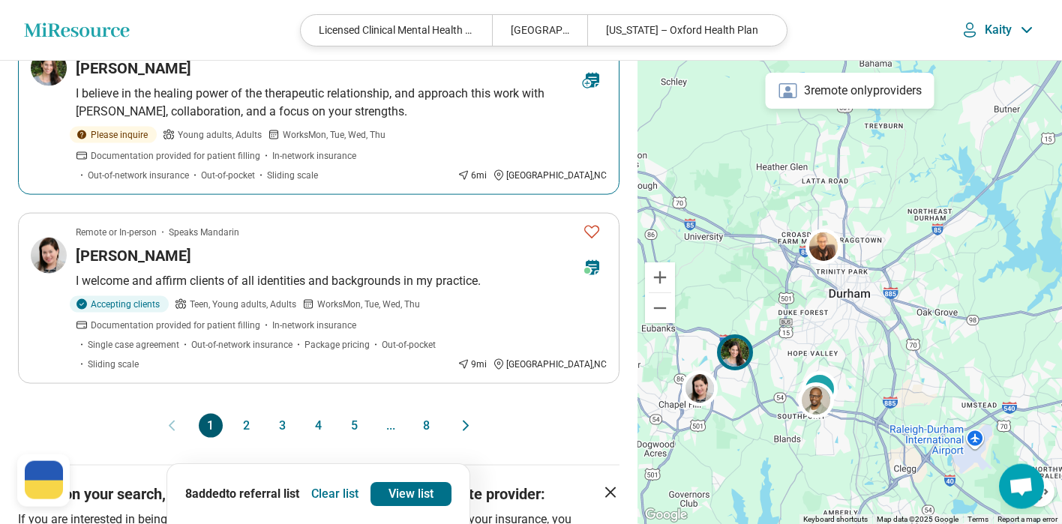
scroll to position [1584, 0]
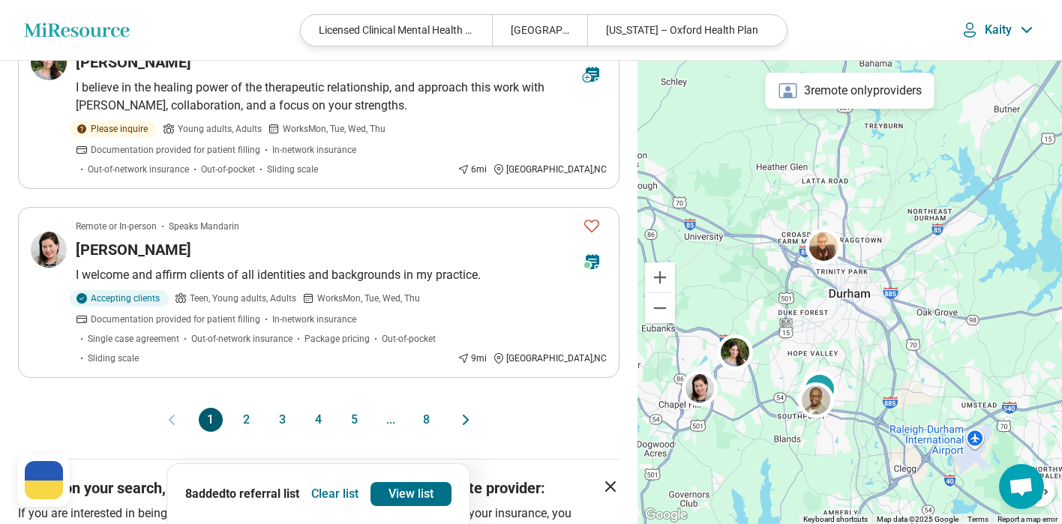
click at [241, 408] on button "2" at bounding box center [247, 420] width 24 height 24
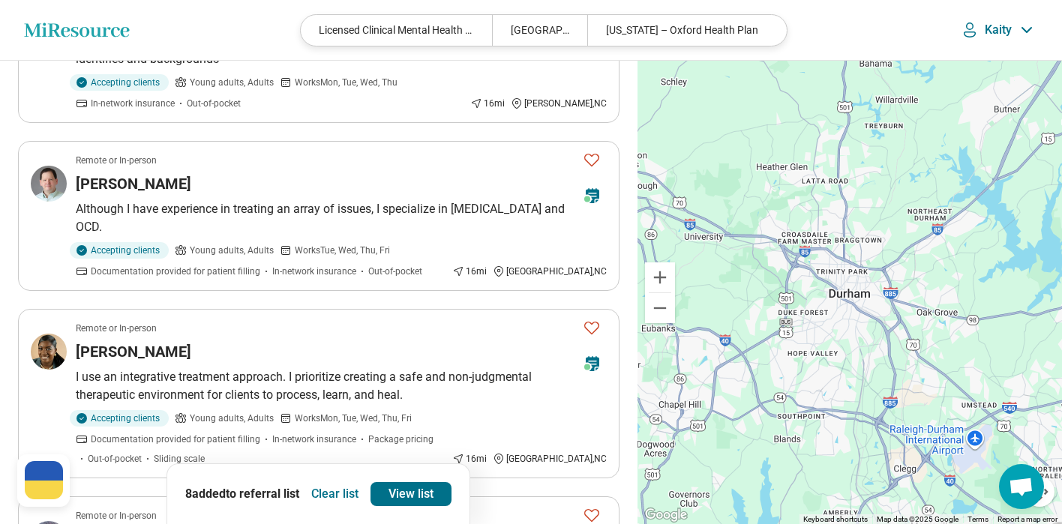
scroll to position [0, 0]
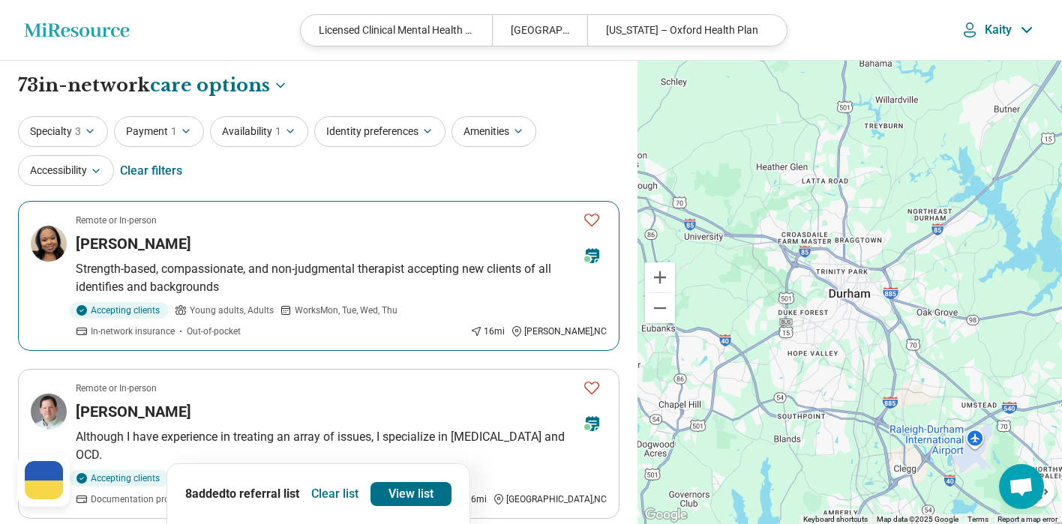
click at [55, 251] on img at bounding box center [49, 244] width 36 height 36
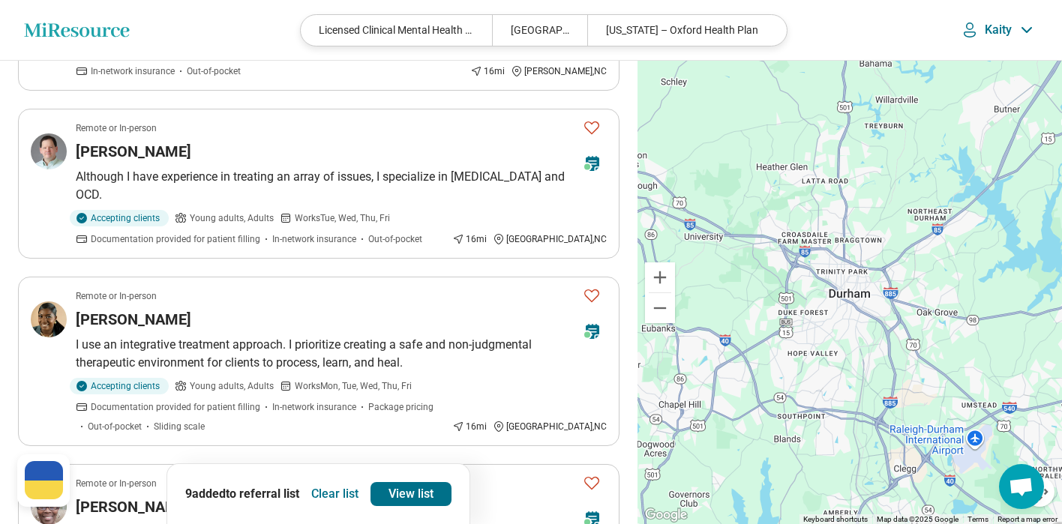
scroll to position [276, 0]
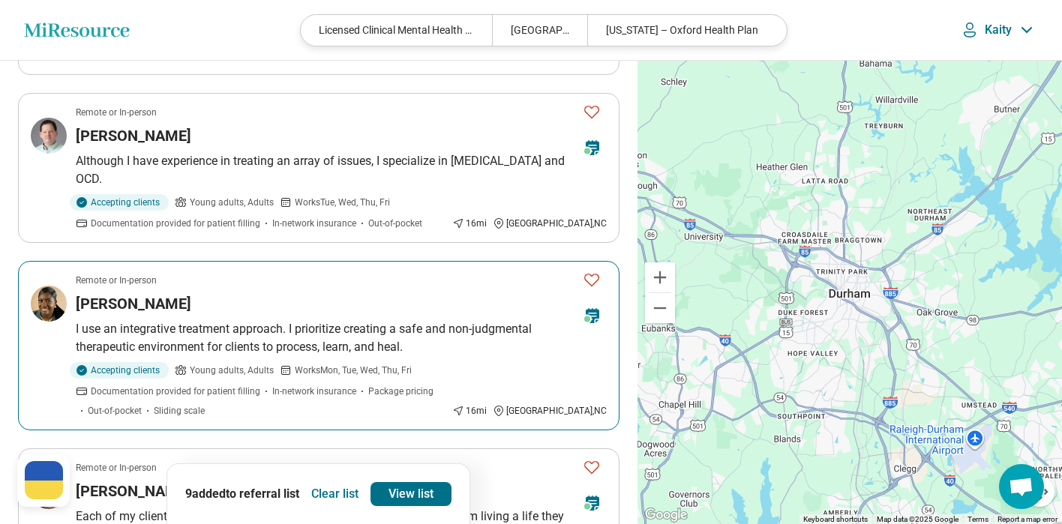
click at [50, 311] on img at bounding box center [49, 304] width 36 height 36
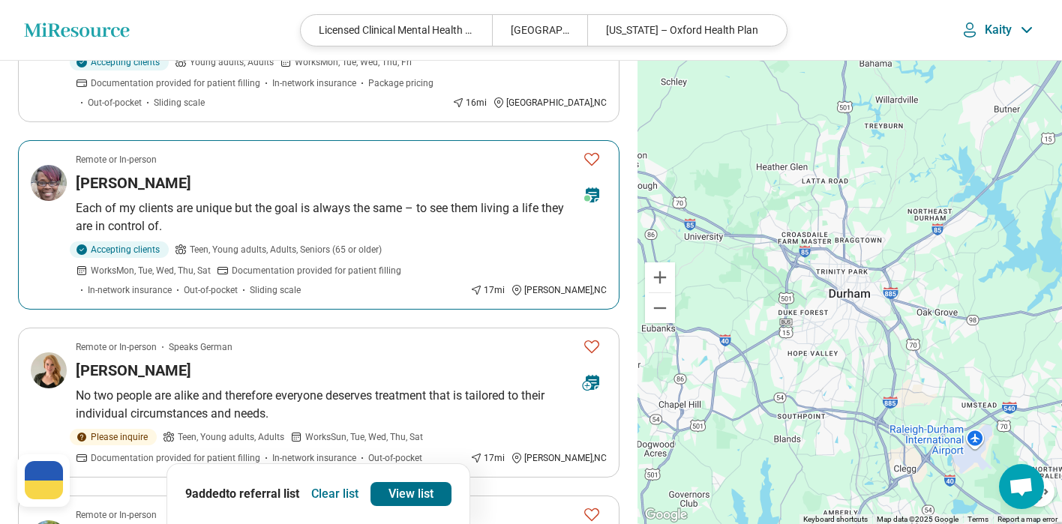
scroll to position [588, 0]
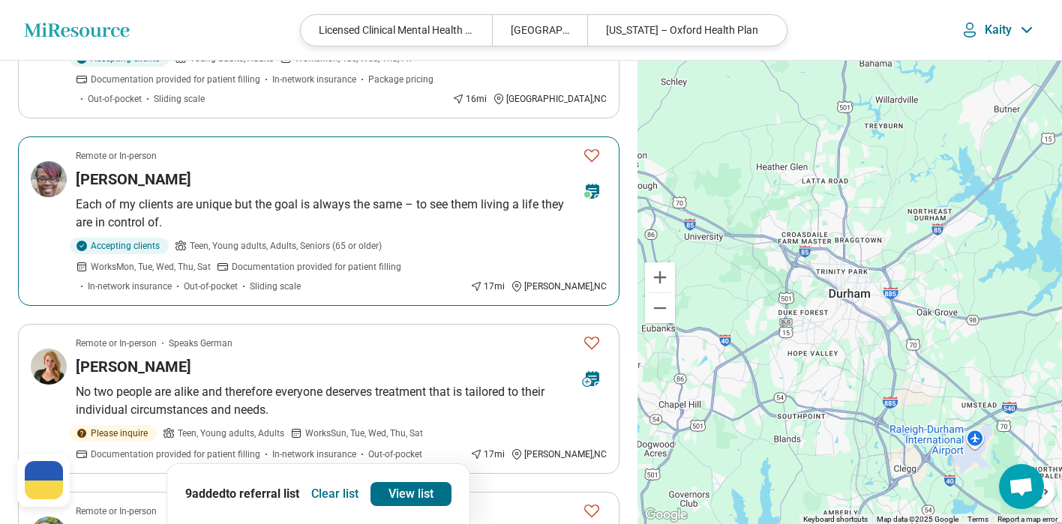
click at [56, 191] on img at bounding box center [49, 179] width 36 height 36
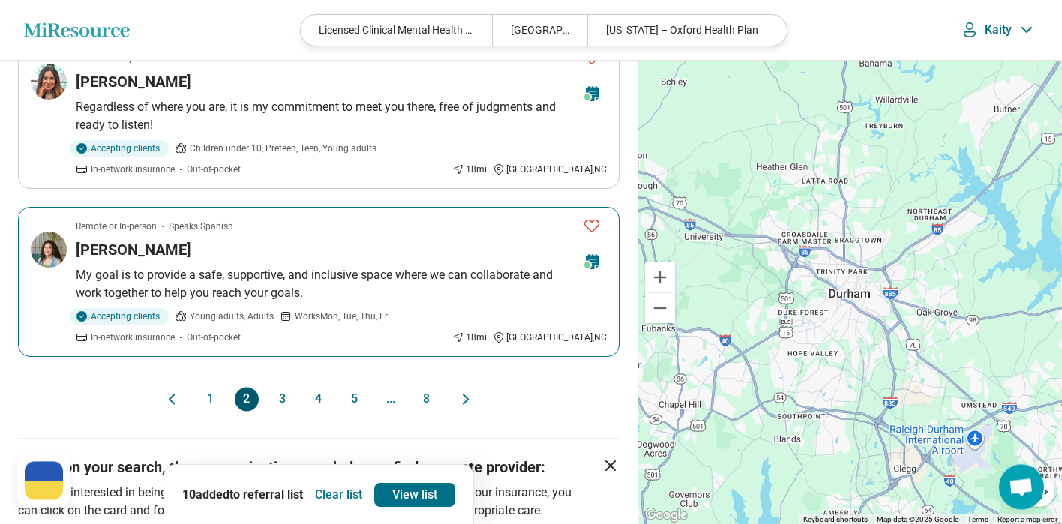
scroll to position [1548, 0]
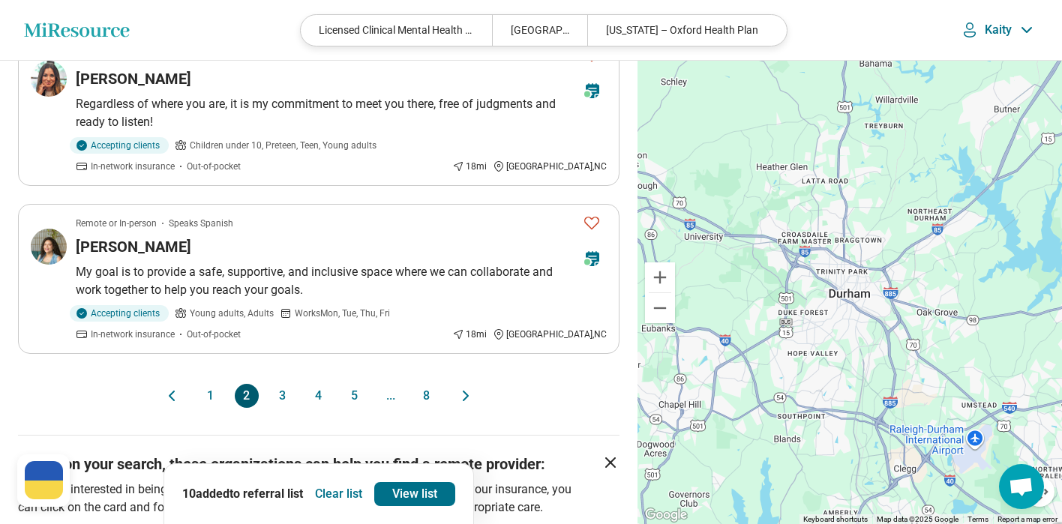
click at [279, 395] on button "3" at bounding box center [283, 396] width 24 height 24
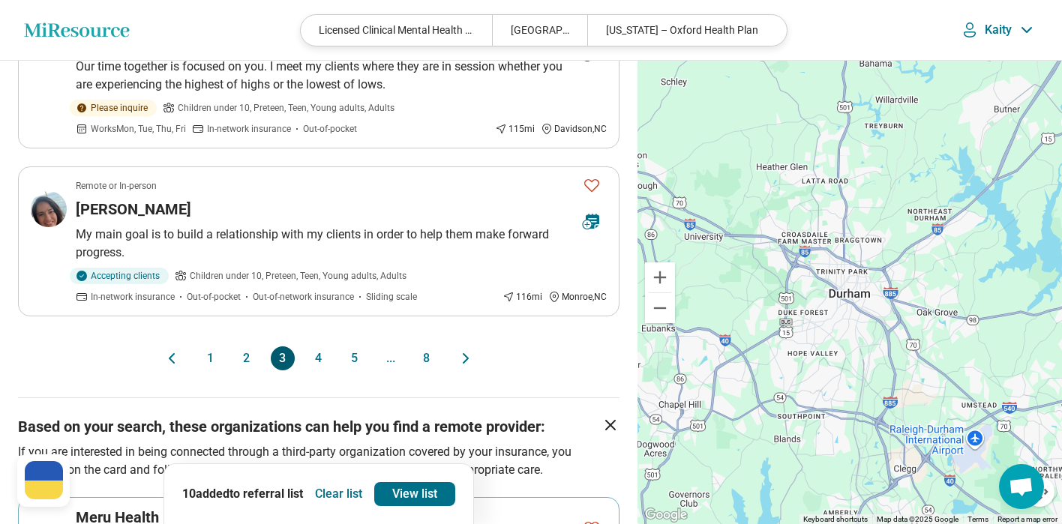
click at [323, 347] on button "4" at bounding box center [319, 359] width 24 height 24
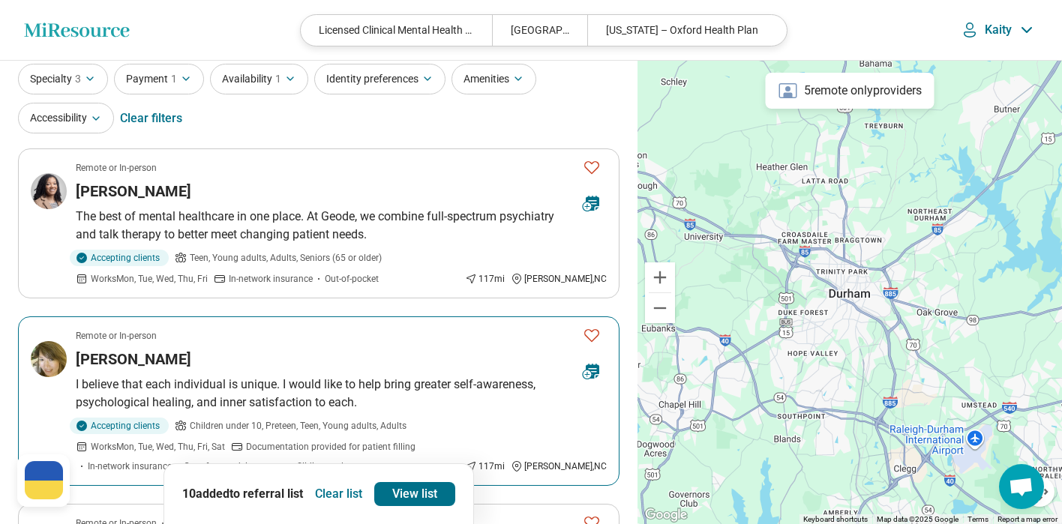
scroll to position [0, 0]
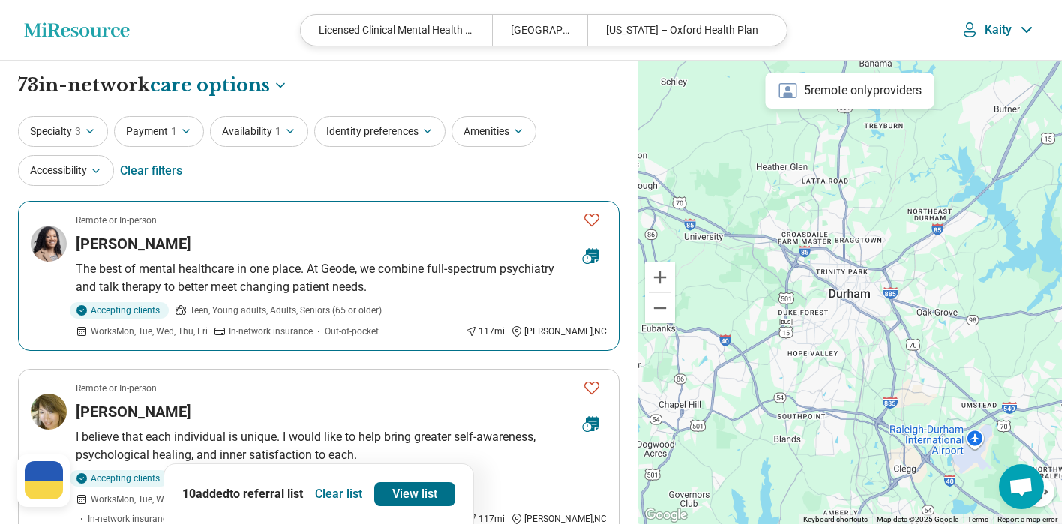
click at [47, 256] on img at bounding box center [49, 244] width 36 height 36
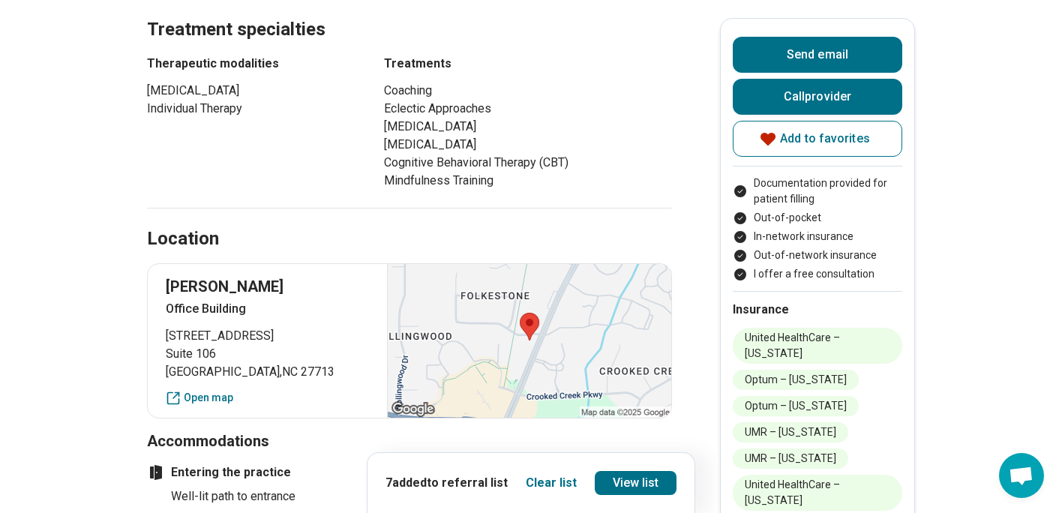
scroll to position [917, 0]
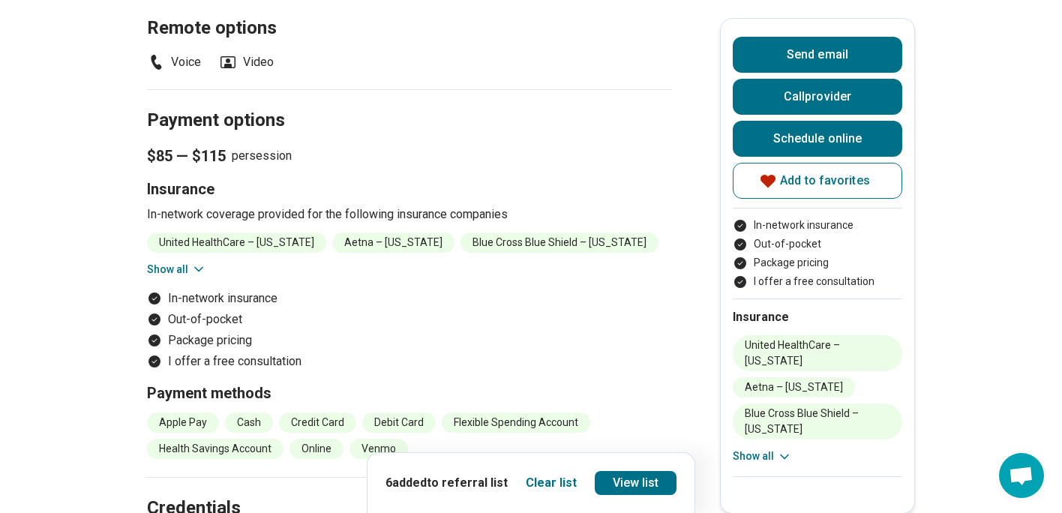
scroll to position [1361, 0]
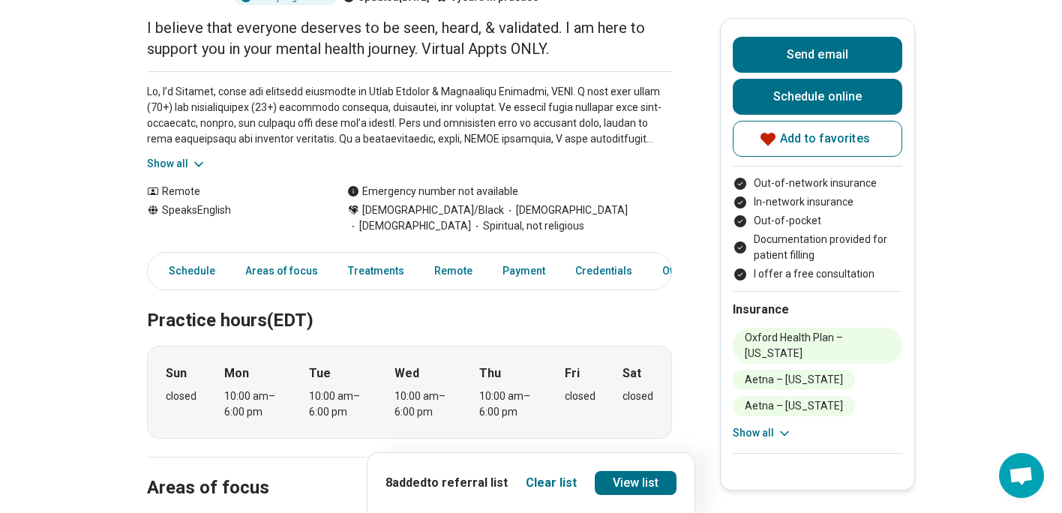
scroll to position [192, 0]
click at [788, 429] on icon at bounding box center [784, 433] width 15 height 15
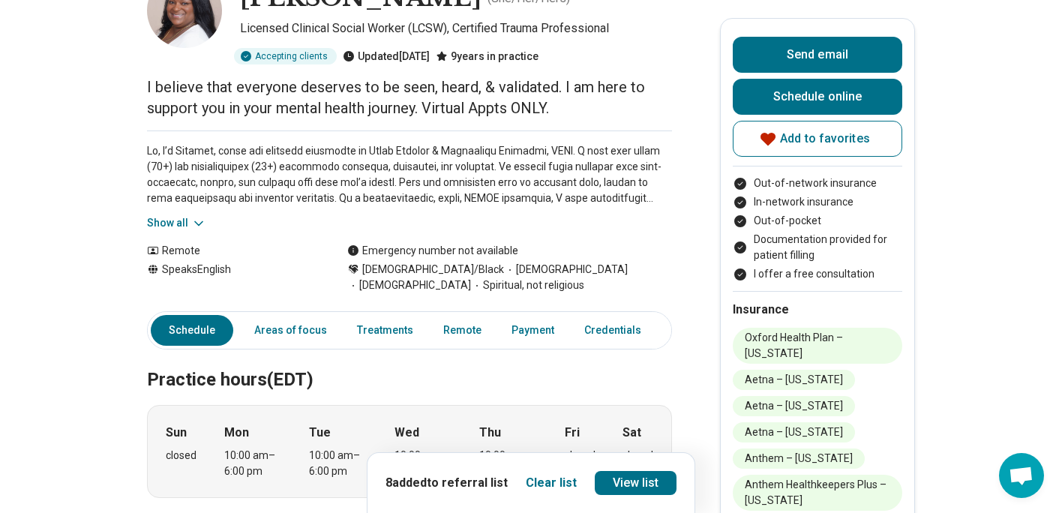
scroll to position [0, 0]
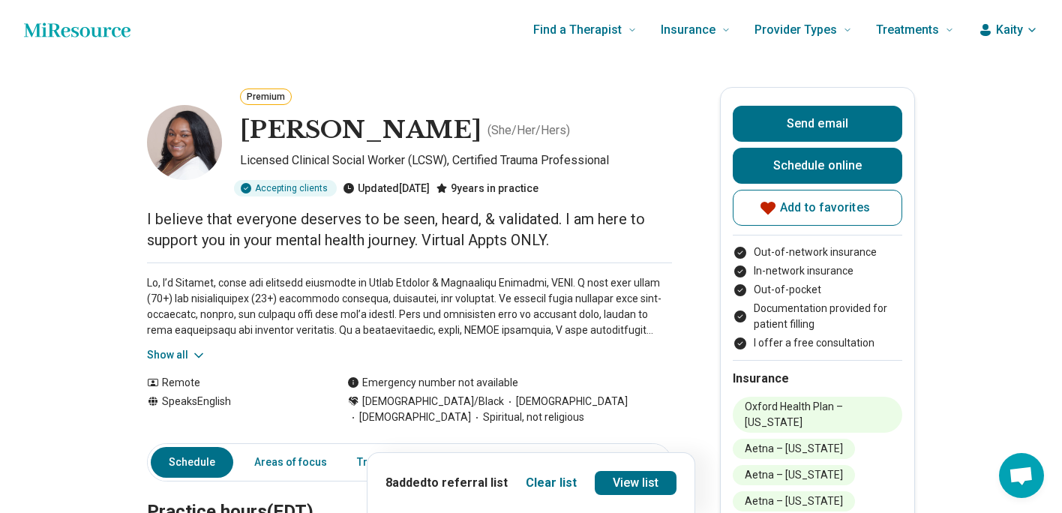
click at [193, 356] on button "Show all" at bounding box center [176, 355] width 59 height 16
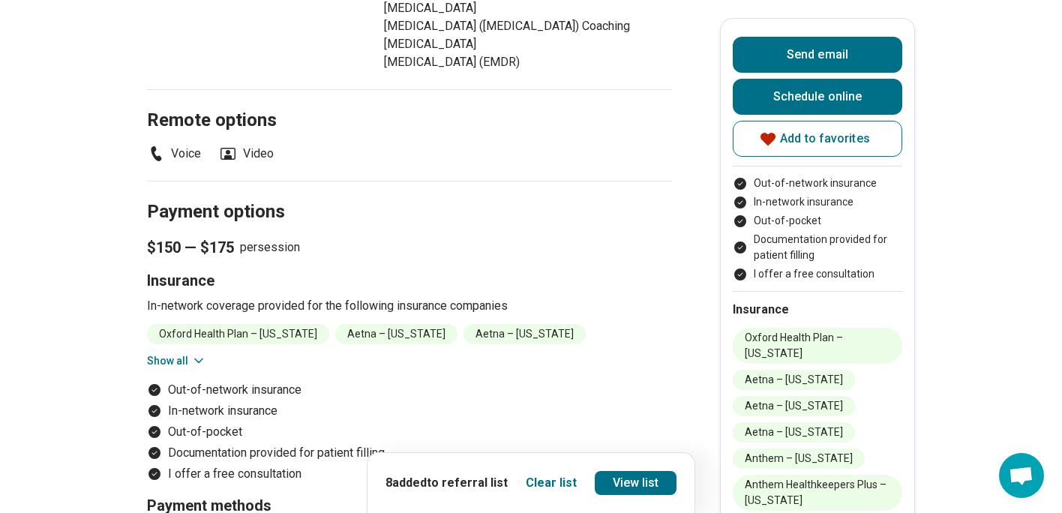
scroll to position [1440, 0]
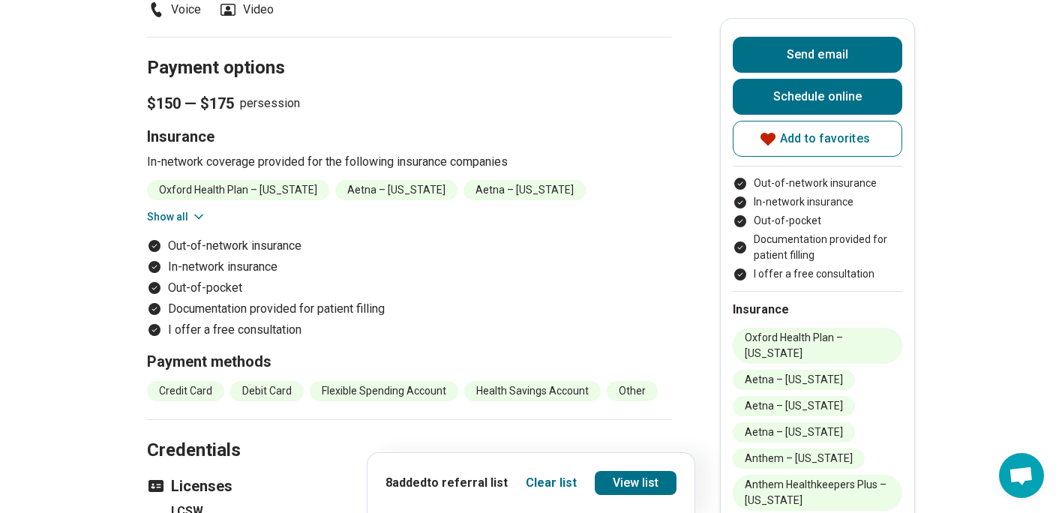
click at [198, 224] on icon at bounding box center [198, 216] width 15 height 15
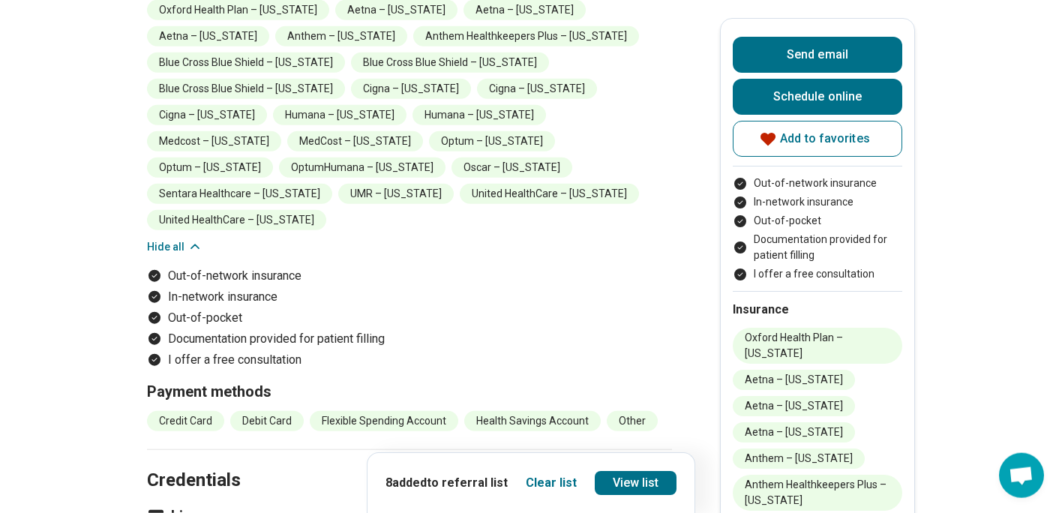
scroll to position [1728, 0]
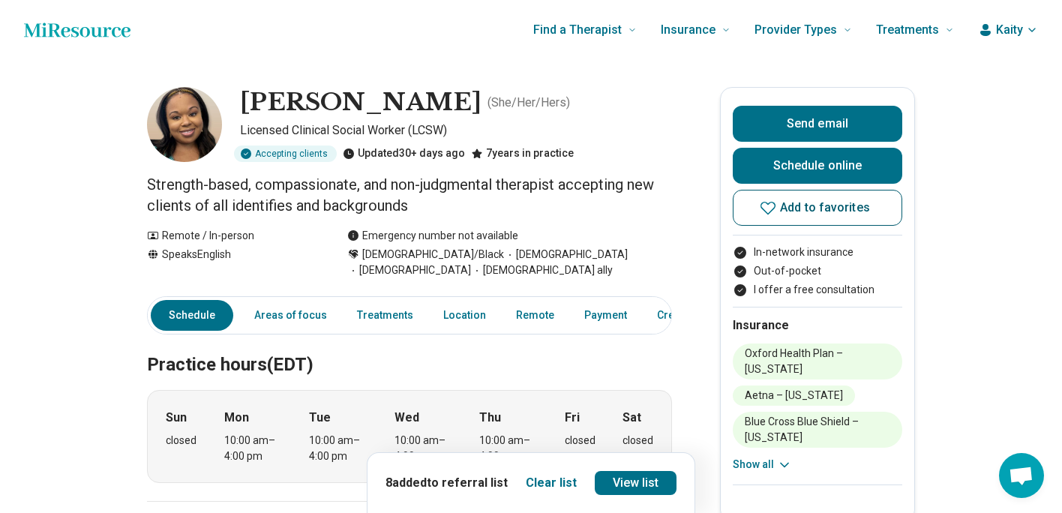
click at [830, 209] on span "Add to favorites" at bounding box center [825, 208] width 90 height 12
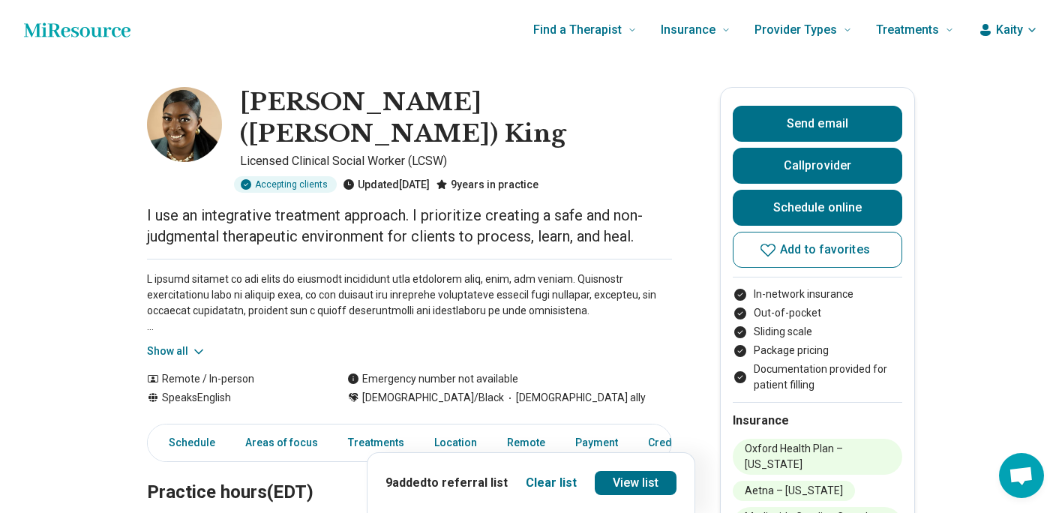
click at [178, 344] on button "Show all" at bounding box center [176, 352] width 59 height 16
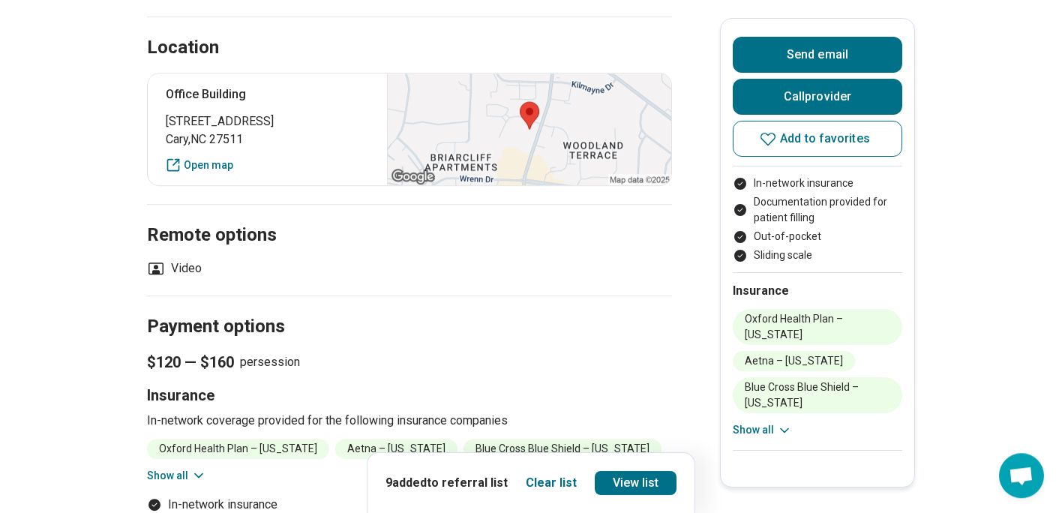
scroll to position [852, 0]
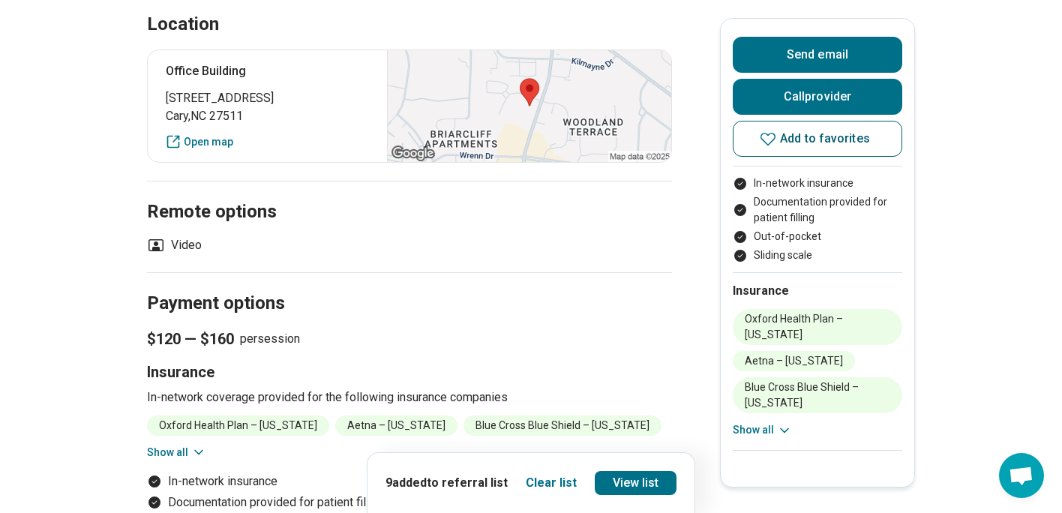
click at [798, 145] on span "Add to favorites" at bounding box center [825, 139] width 90 height 12
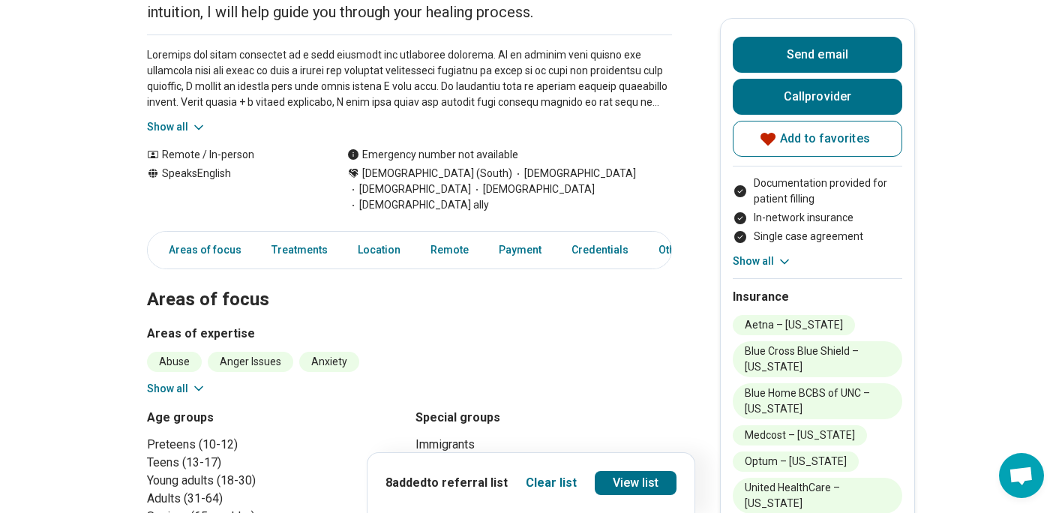
scroll to position [456, 0]
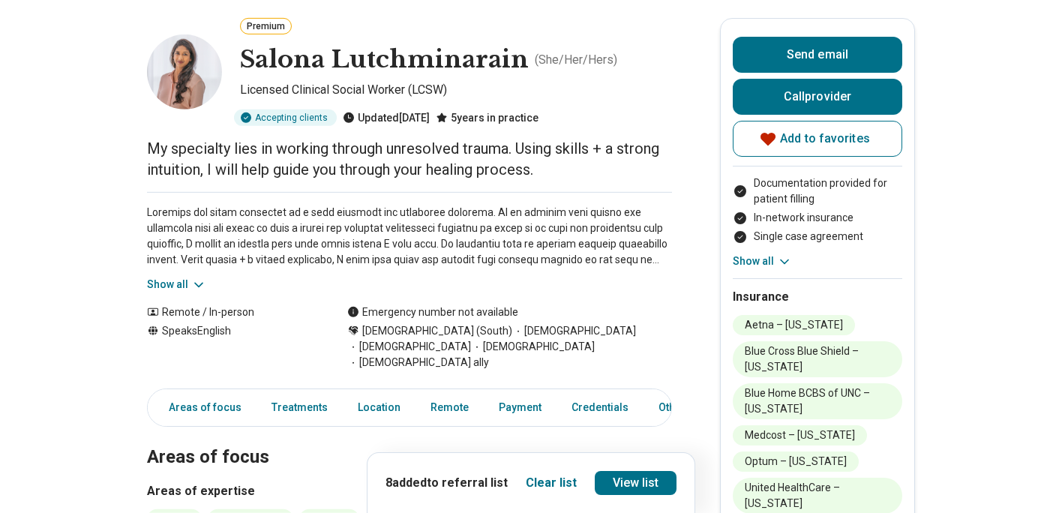
scroll to position [72, 0]
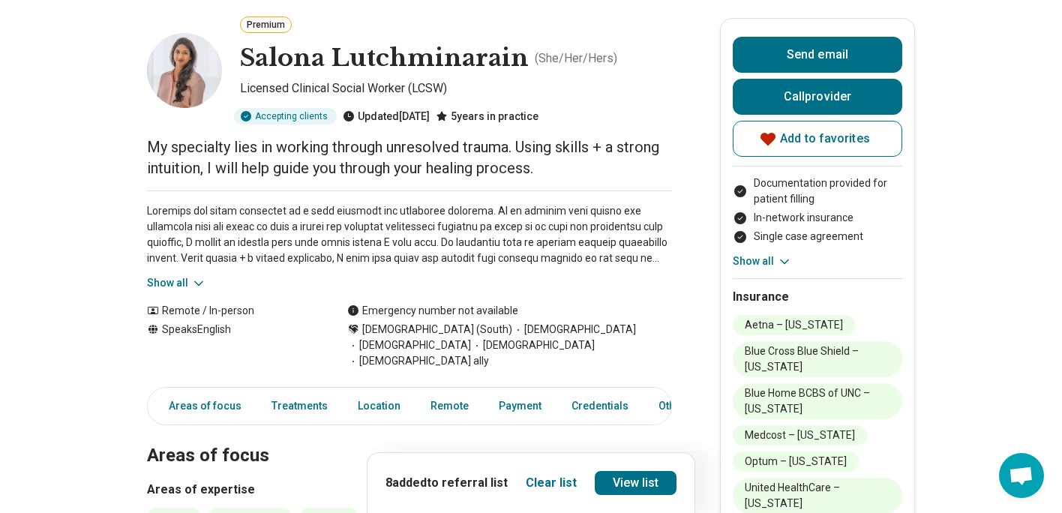
click at [188, 276] on button "Show all" at bounding box center [176, 283] width 59 height 16
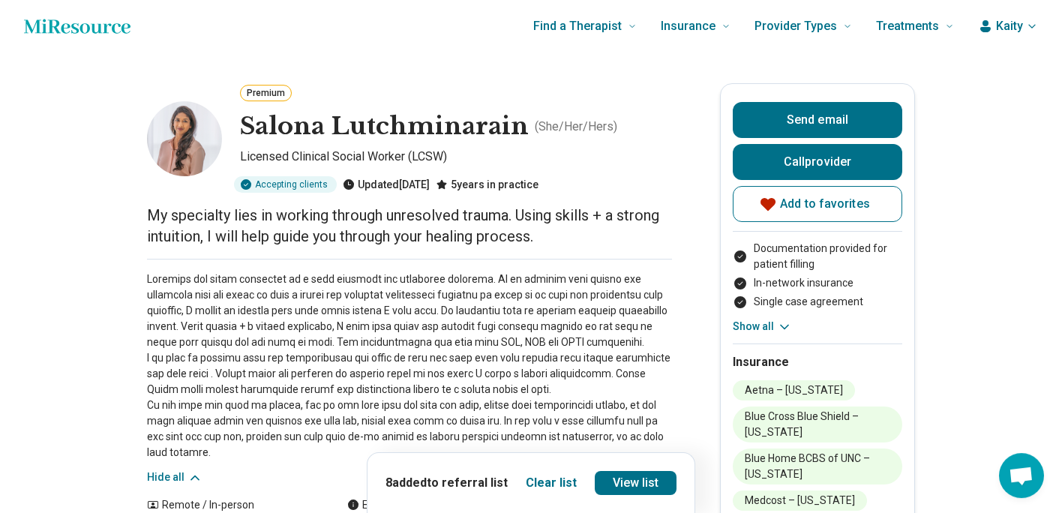
scroll to position [0, 0]
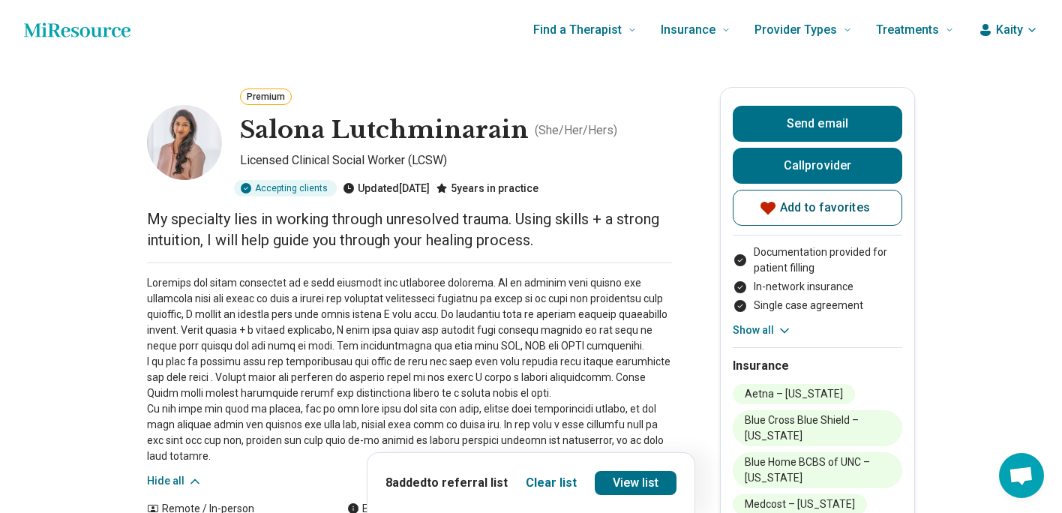
click at [848, 205] on span "Add to favorites" at bounding box center [825, 208] width 90 height 12
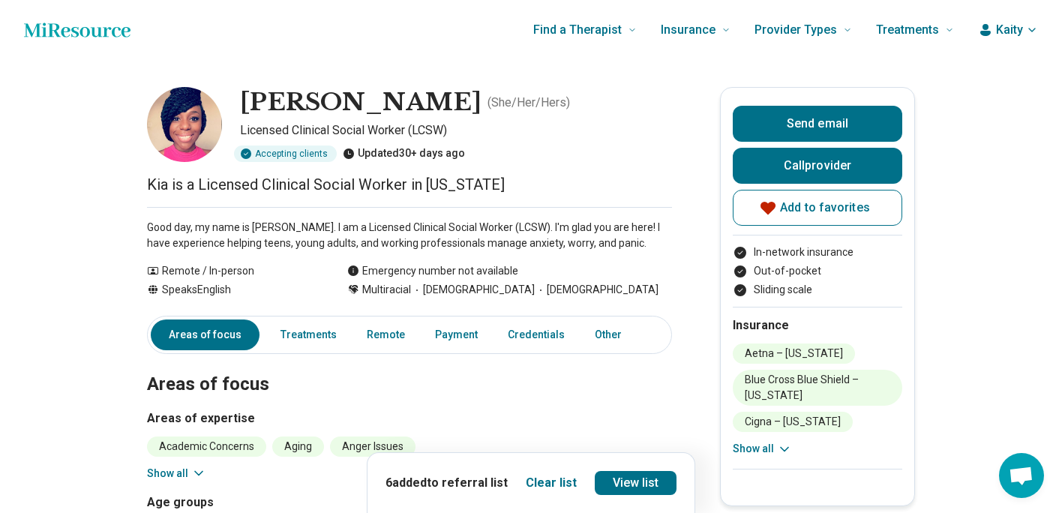
scroll to position [72, 0]
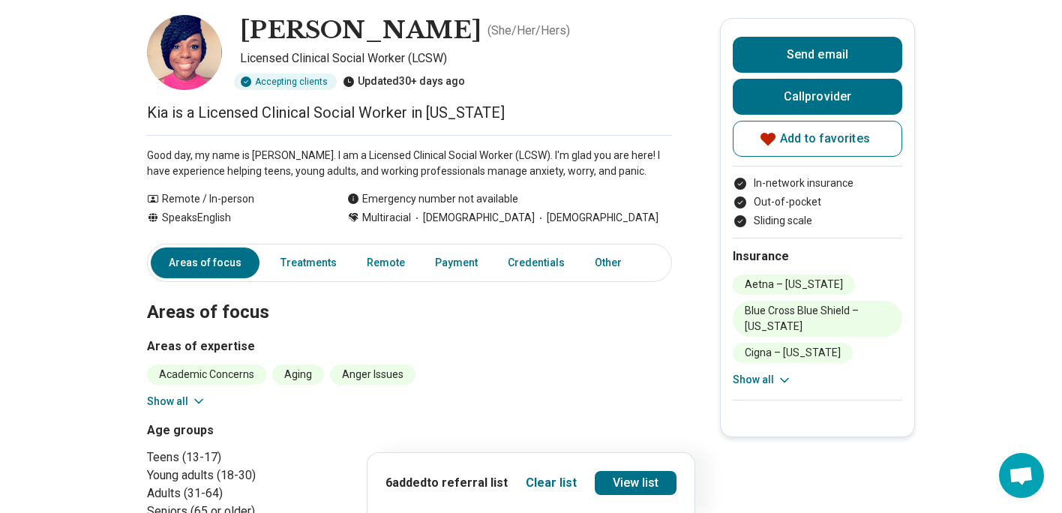
click at [778, 378] on button "Show all" at bounding box center [762, 380] width 59 height 16
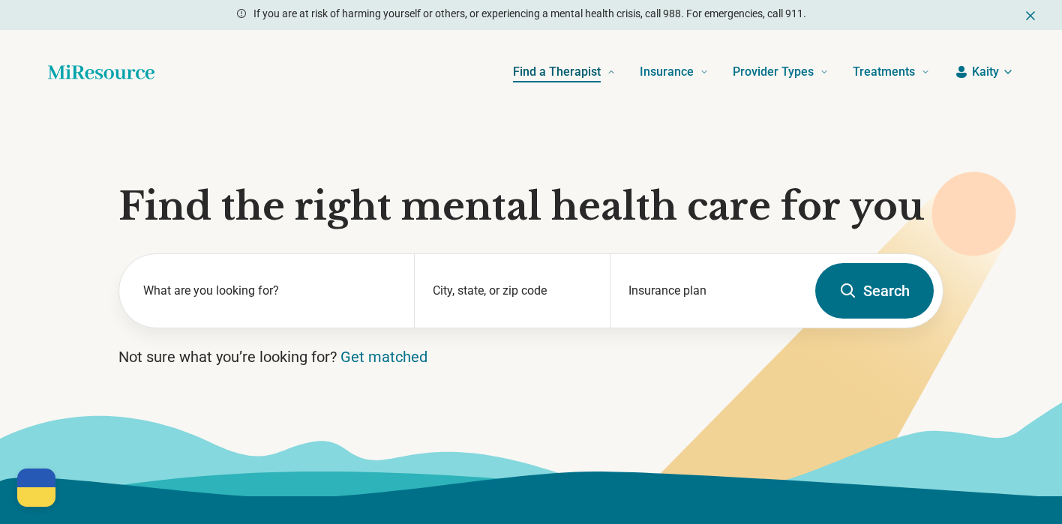
click at [551, 79] on span "Find a Therapist" at bounding box center [557, 72] width 88 height 21
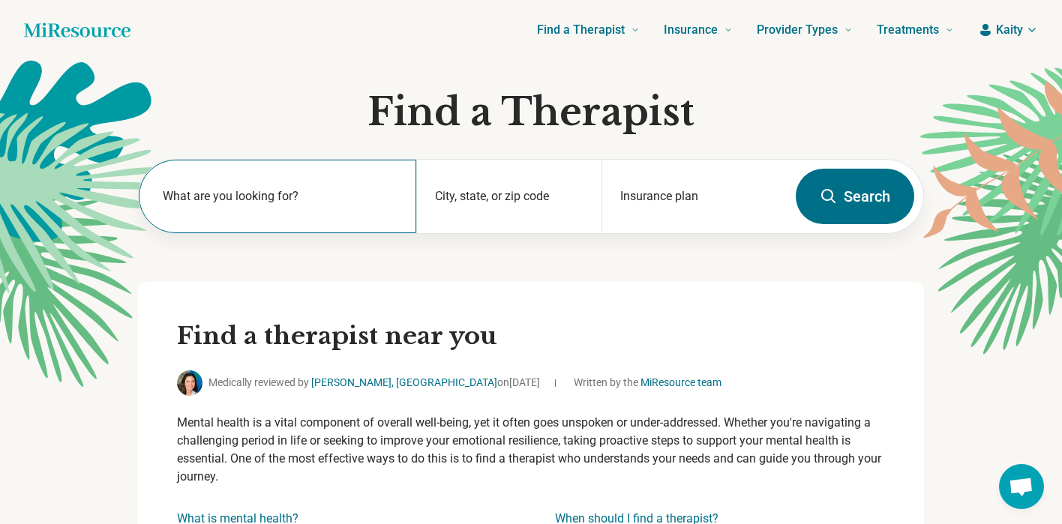
click at [253, 204] on label "What are you looking for?" at bounding box center [281, 197] width 236 height 18
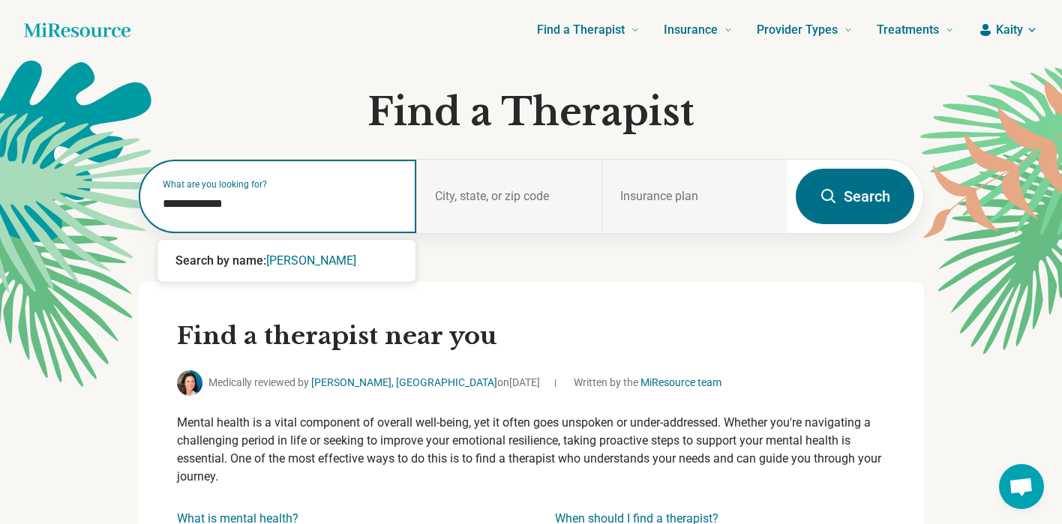
type input "**********"
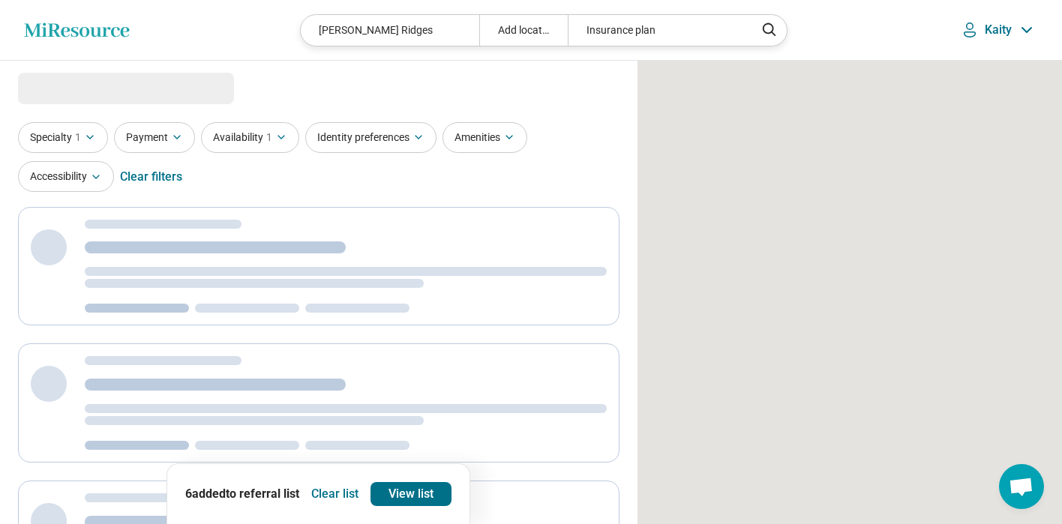
select select "***"
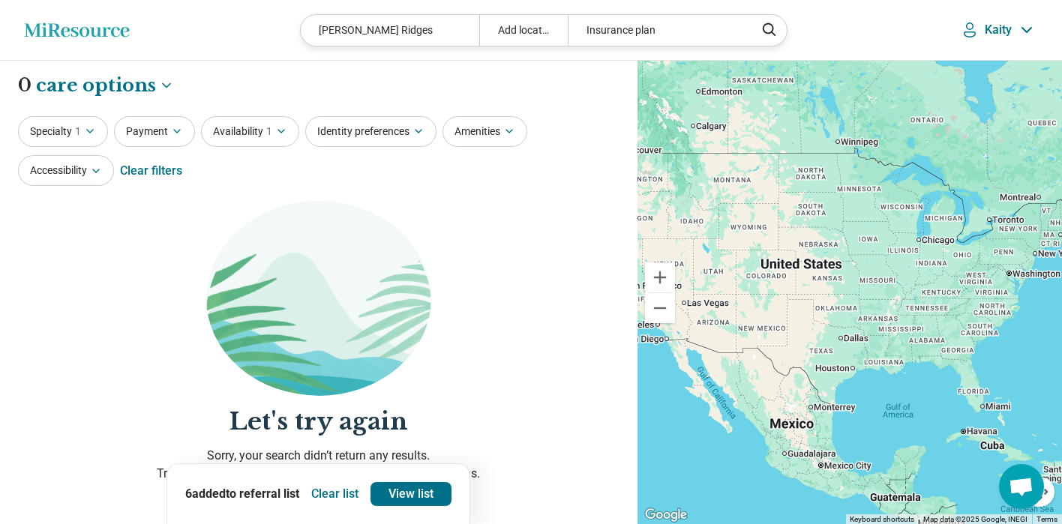
click at [428, 16] on div "Latonya Ridges" at bounding box center [390, 30] width 178 height 31
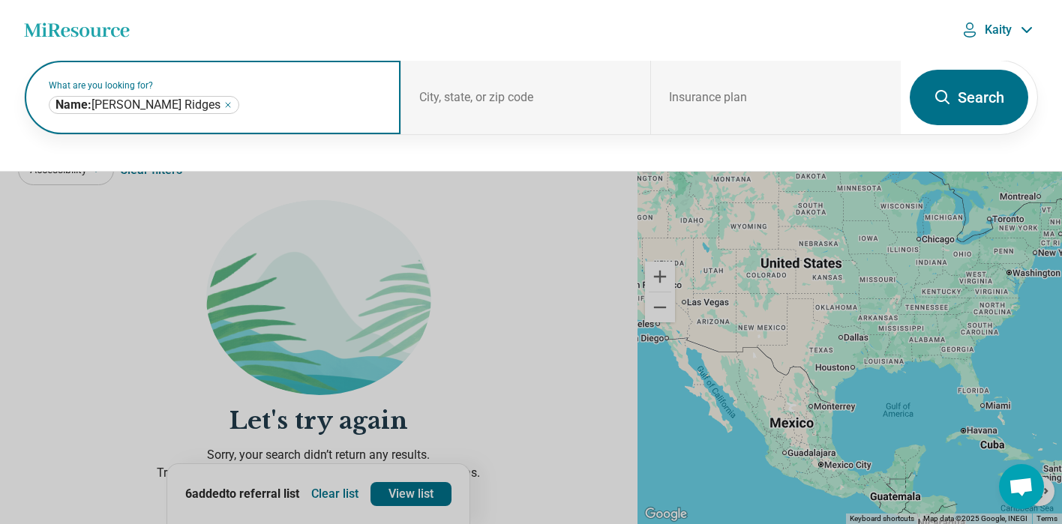
click at [224, 102] on icon "Remove" at bounding box center [228, 105] width 9 height 9
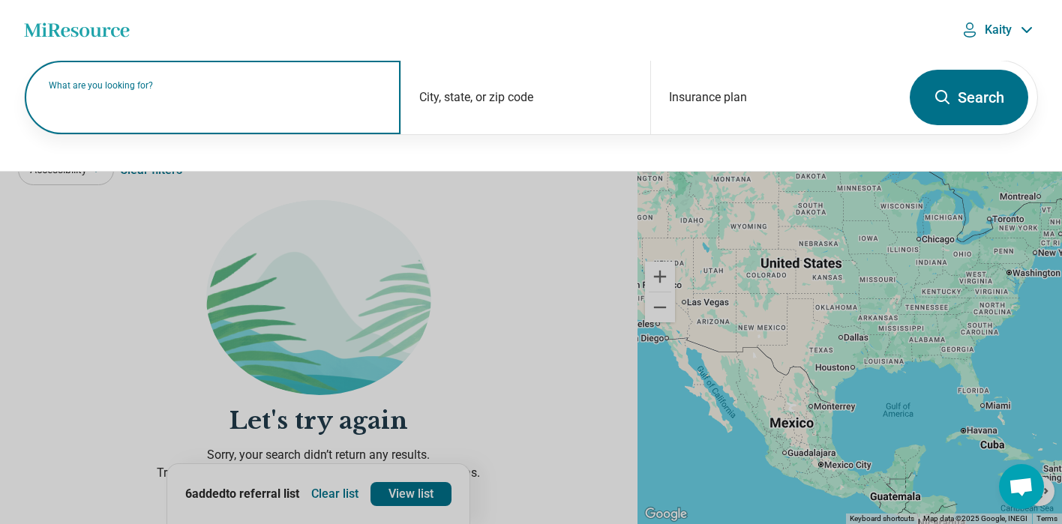
click at [200, 90] on label "What are you looking for?" at bounding box center [216, 85] width 334 height 9
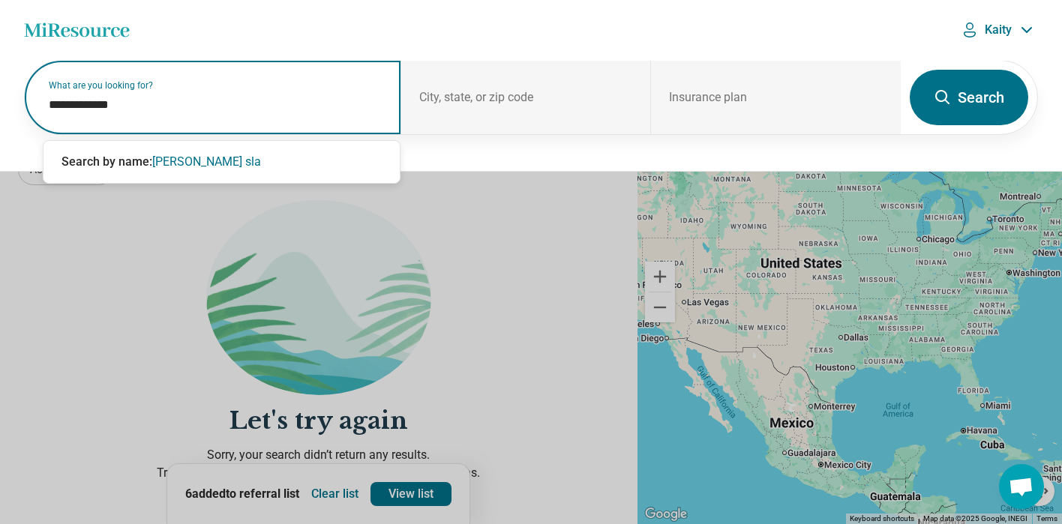
type input "**********"
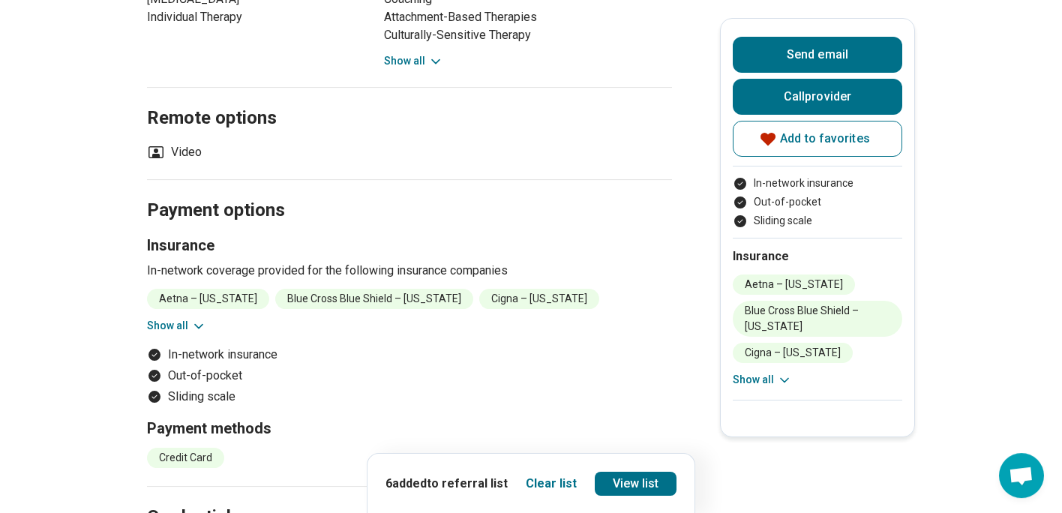
scroll to position [792, 0]
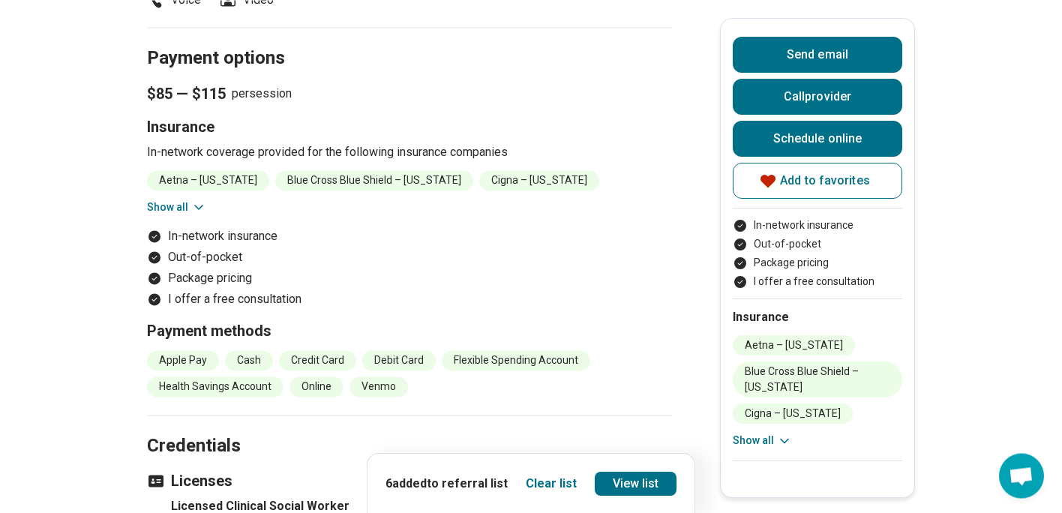
scroll to position [1548, 0]
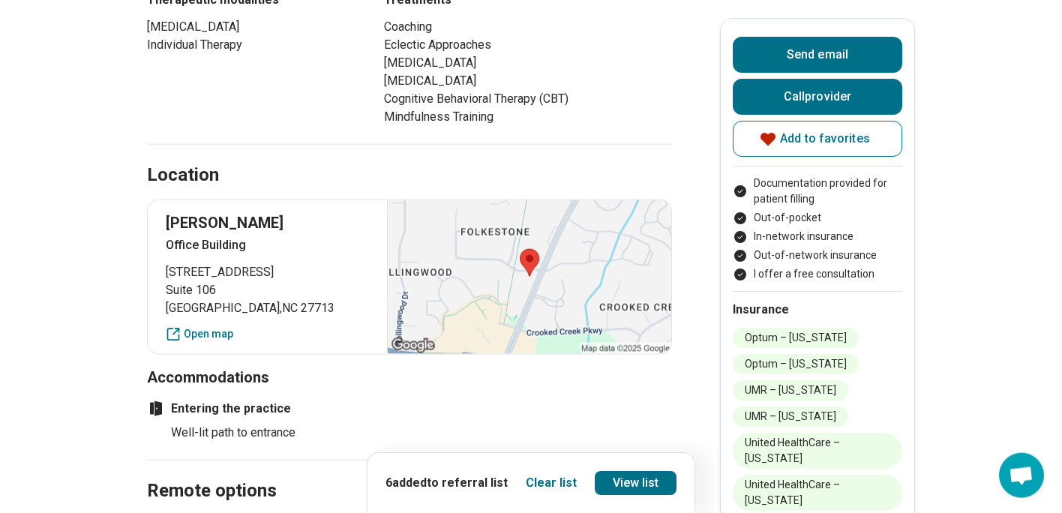
scroll to position [984, 0]
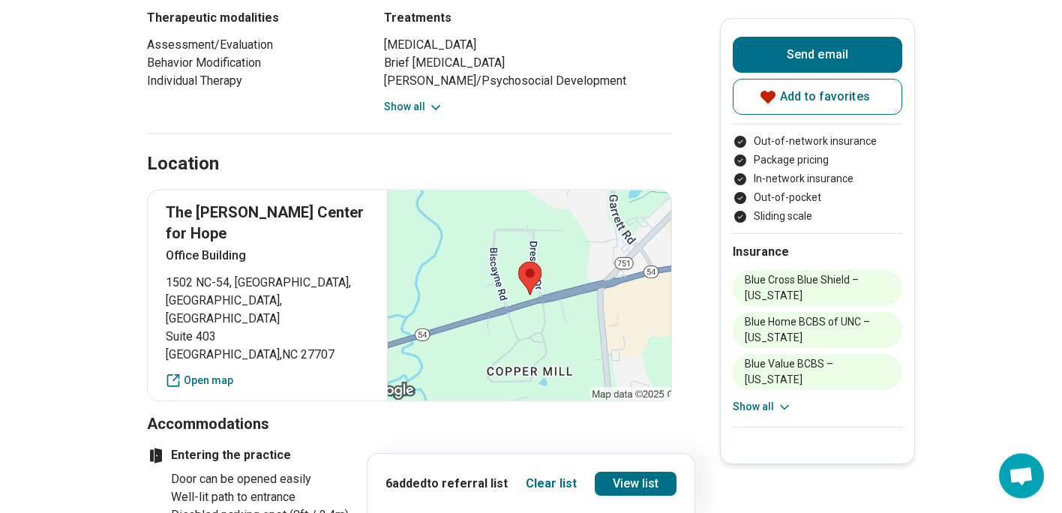
scroll to position [636, 0]
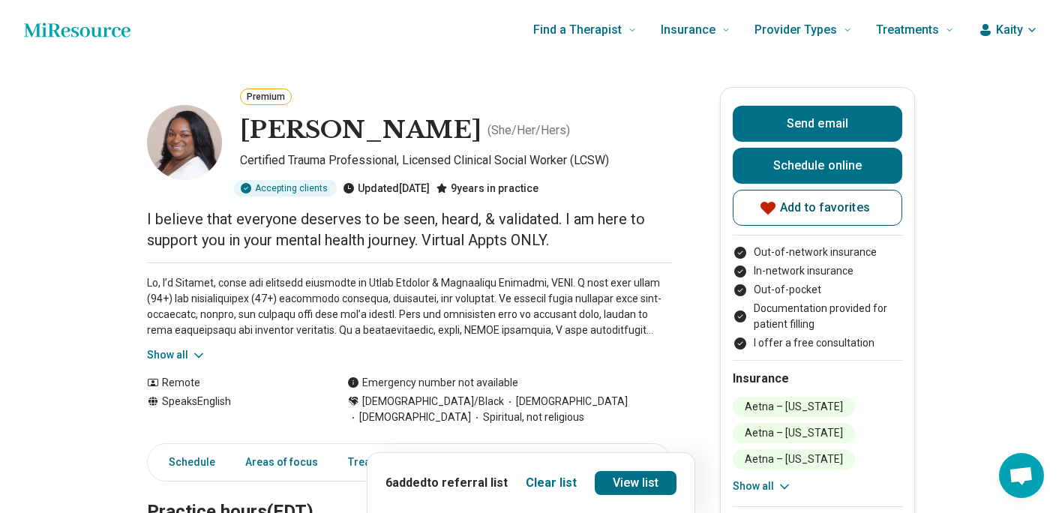
click at [844, 210] on span "Add to favorites" at bounding box center [825, 208] width 90 height 12
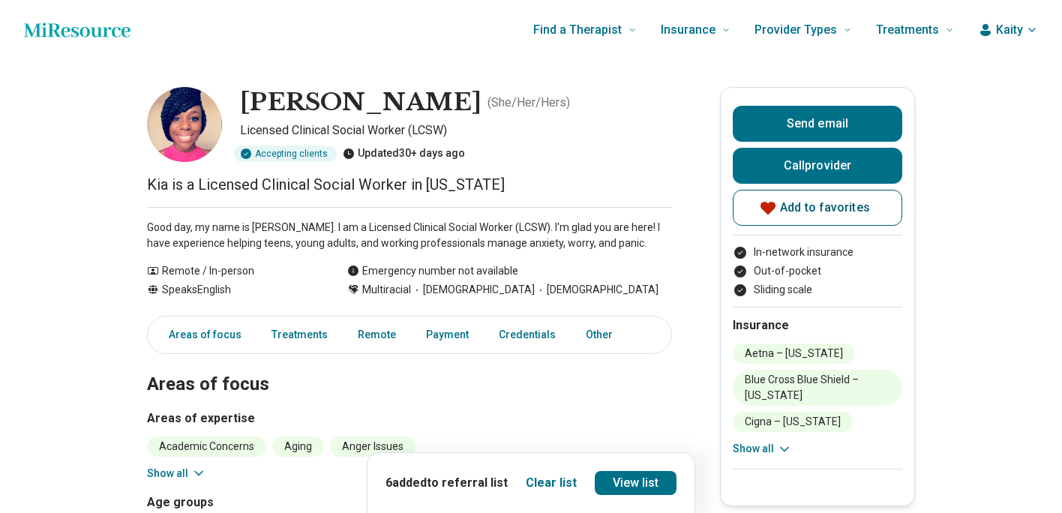
click at [831, 212] on span "Add to favorites" at bounding box center [825, 208] width 90 height 12
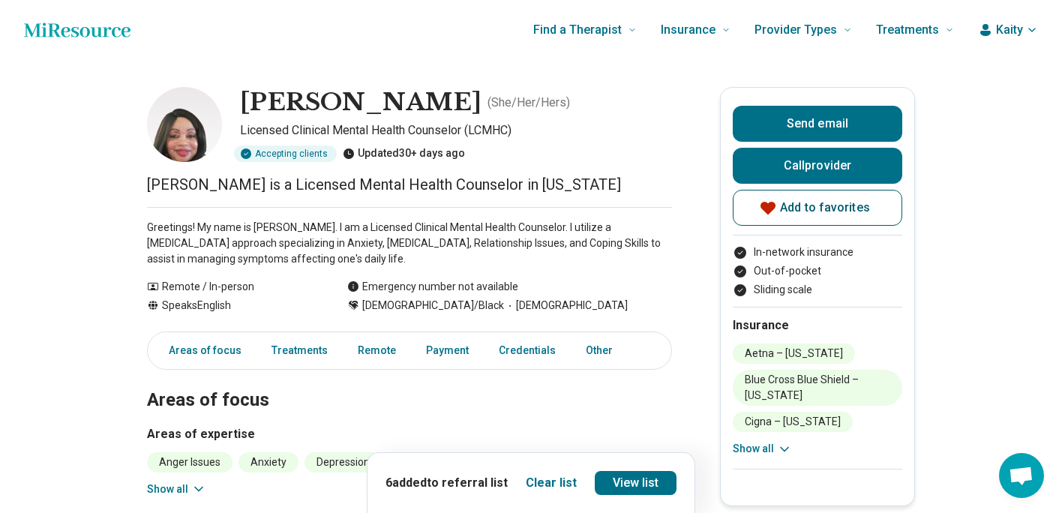
click at [856, 214] on span "Add to favorites" at bounding box center [825, 208] width 90 height 12
click at [866, 212] on span "Add to favorites" at bounding box center [825, 208] width 90 height 12
